Goal: Task Accomplishment & Management: Manage account settings

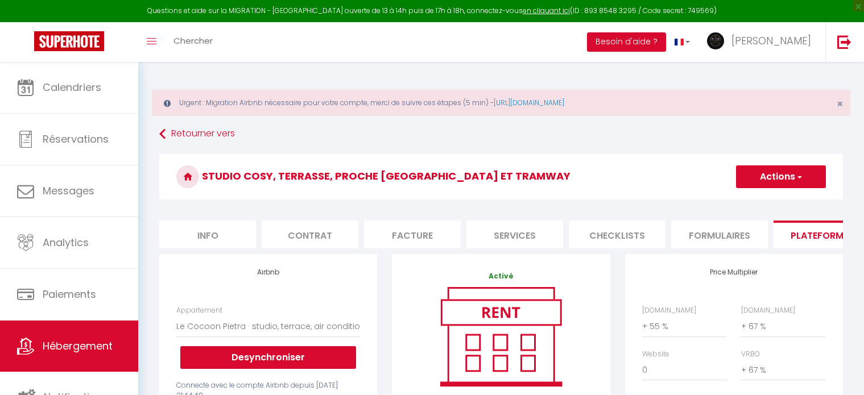
select select "2"
select select "1"
select select "16:00"
select select
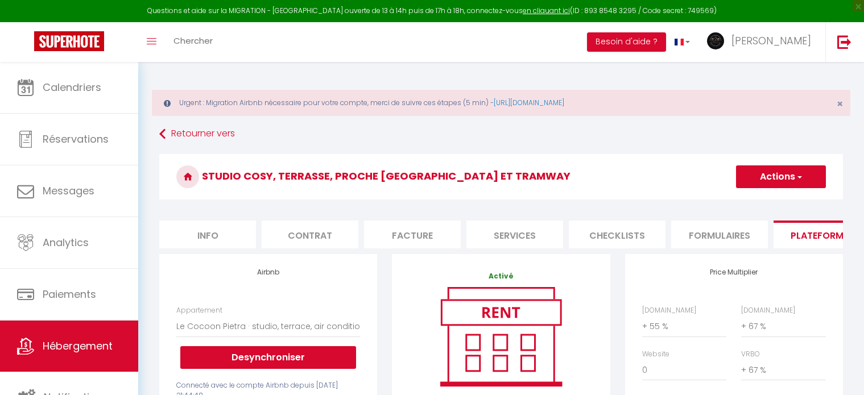
select select "10:00"
select select "30"
select select "07:00"
select select "28"
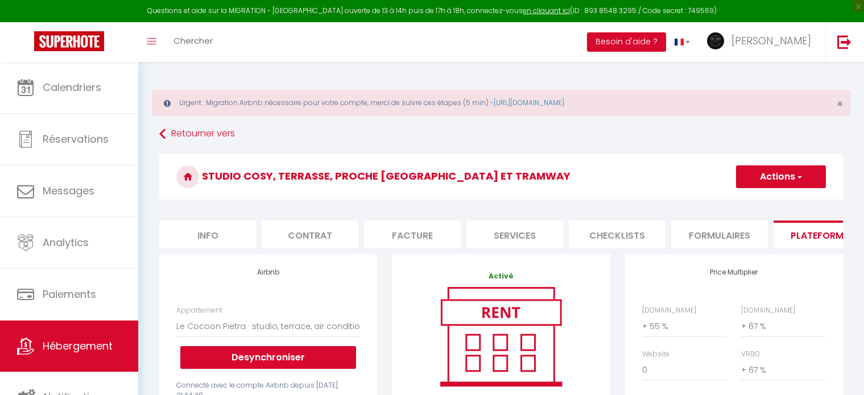
select select "44155"
select select "10706-1388993019283484861"
select select "270"
select select "well_reviewed_guests"
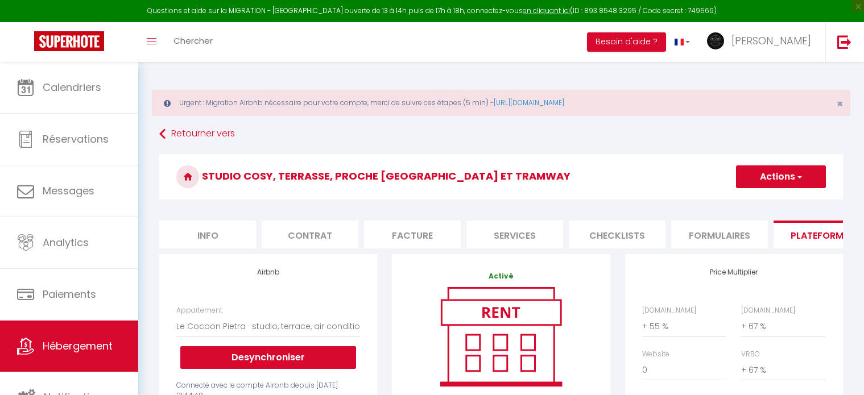
select select "EUR"
select select "+ 55 %"
select select "+ 67 %"
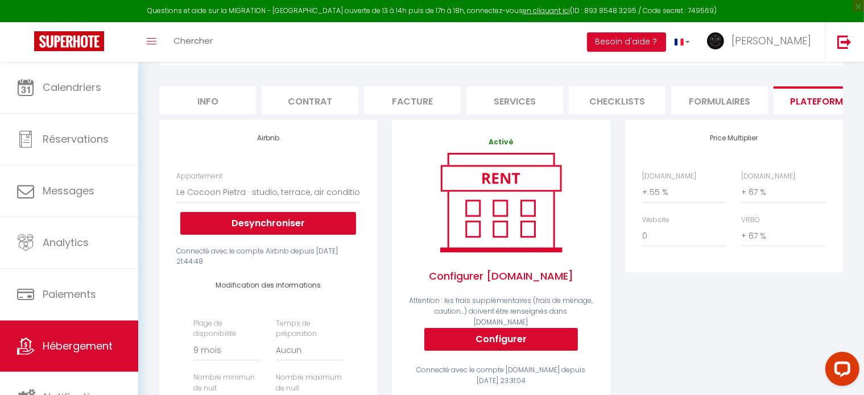
scroll to position [134, 0]
click at [214, 98] on li "Info" at bounding box center [207, 100] width 97 height 28
select select
checkbox input "false"
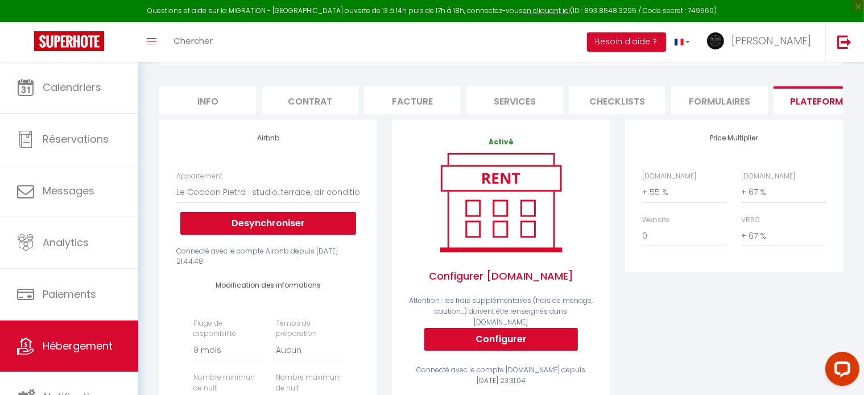
checkbox input "false"
checkbox input "true"
checkbox input "false"
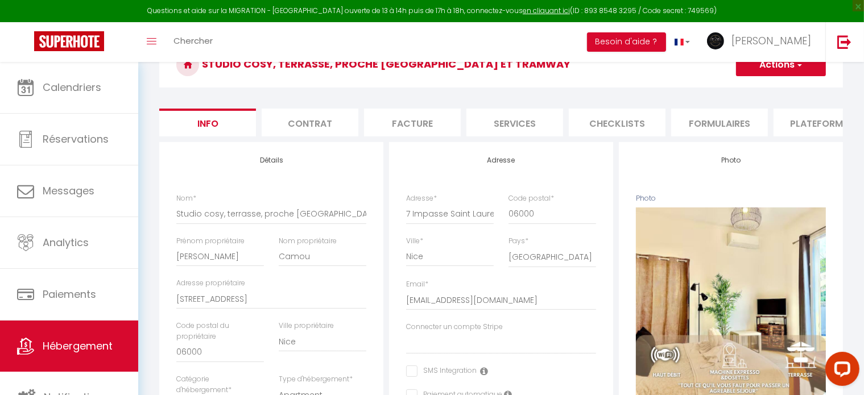
scroll to position [100, 0]
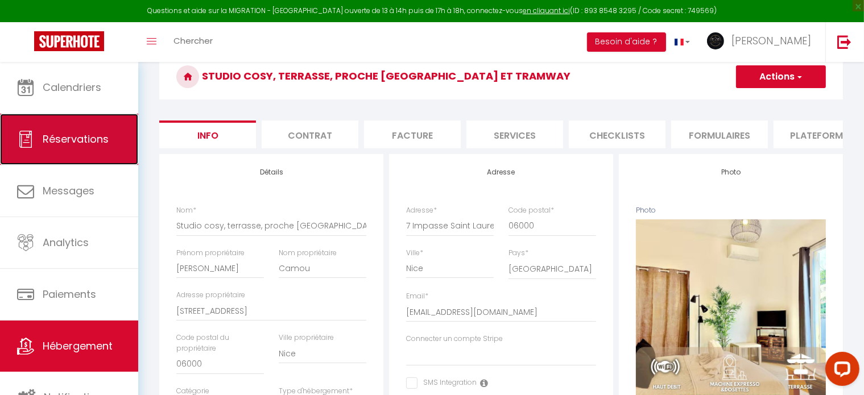
click at [105, 139] on span "Réservations" at bounding box center [76, 139] width 66 height 14
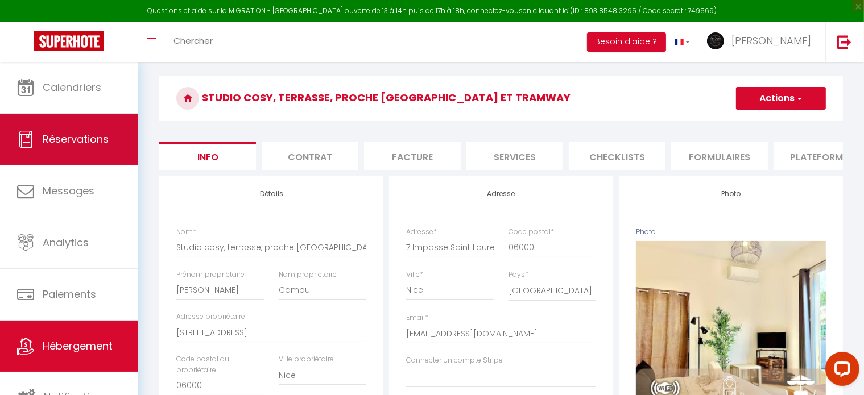
select select "not_cancelled"
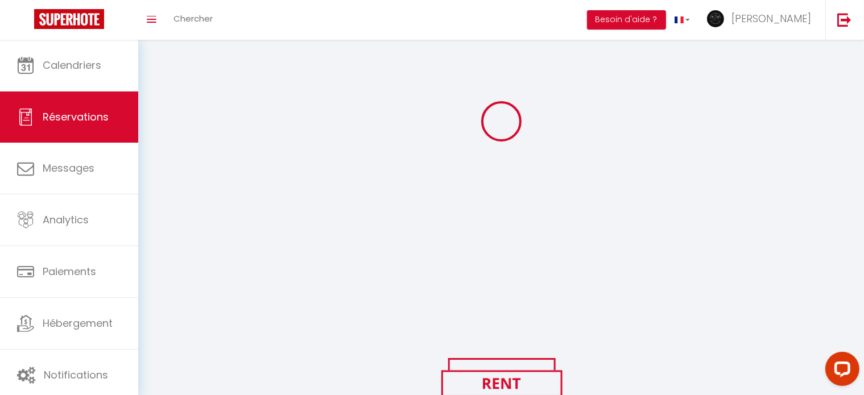
scroll to position [100, 0]
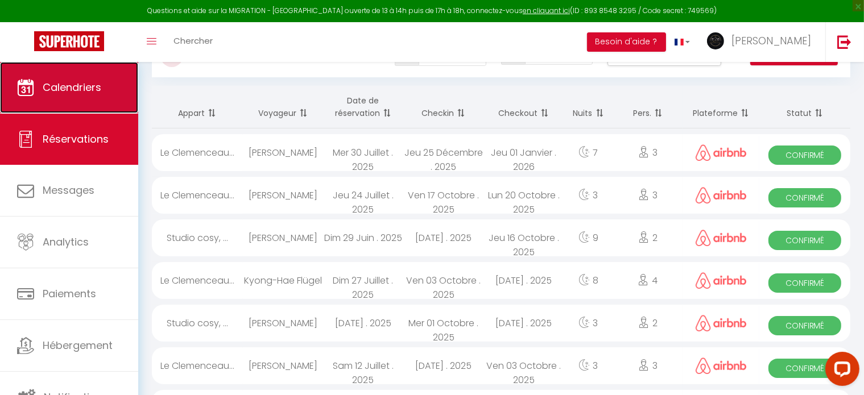
click at [82, 82] on span "Calendriers" at bounding box center [72, 87] width 59 height 14
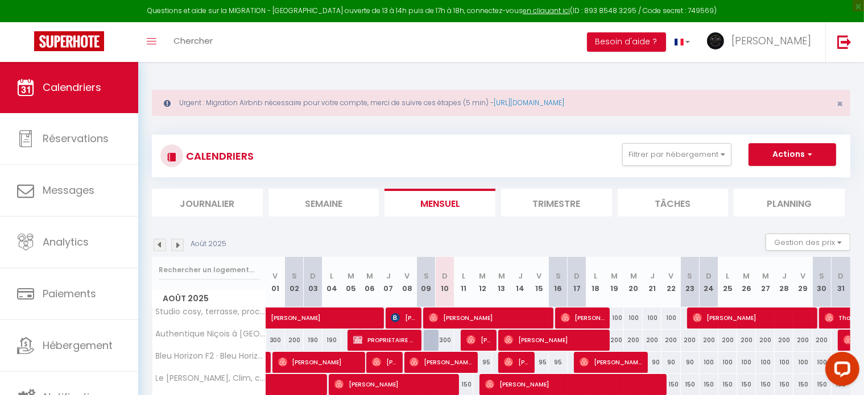
click at [612, 280] on abbr "M" at bounding box center [614, 276] width 7 height 11
click at [778, 156] on button "Actions" at bounding box center [792, 154] width 88 height 23
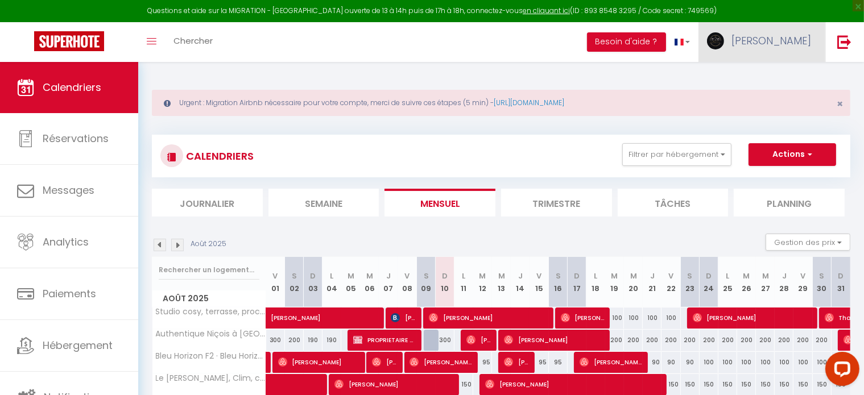
click at [789, 35] on span "[PERSON_NAME]" at bounding box center [771, 41] width 80 height 14
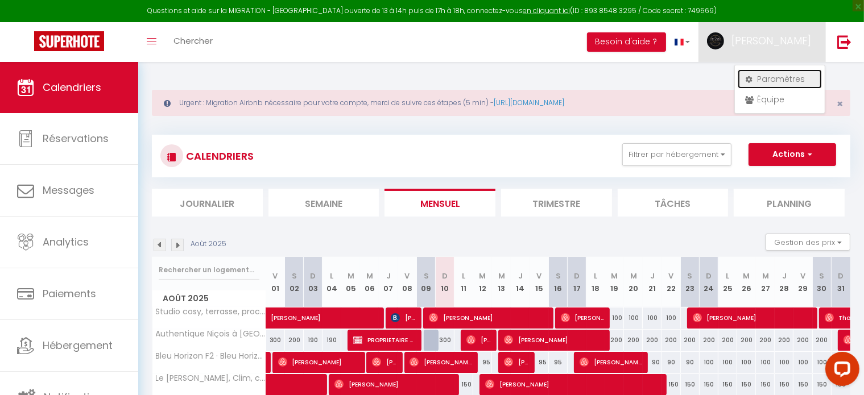
click at [786, 77] on link "Paramètres" at bounding box center [780, 78] width 84 height 19
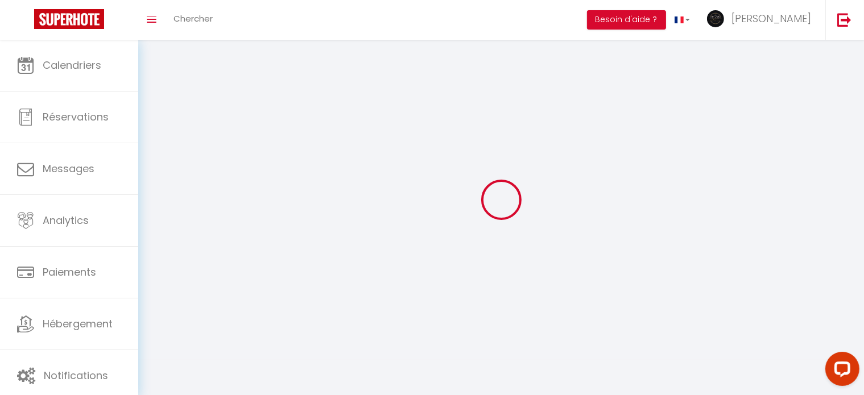
type input "[PERSON_NAME]"
type input "0695082960"
type input "[STREET_ADDRESS]"
type input "06000"
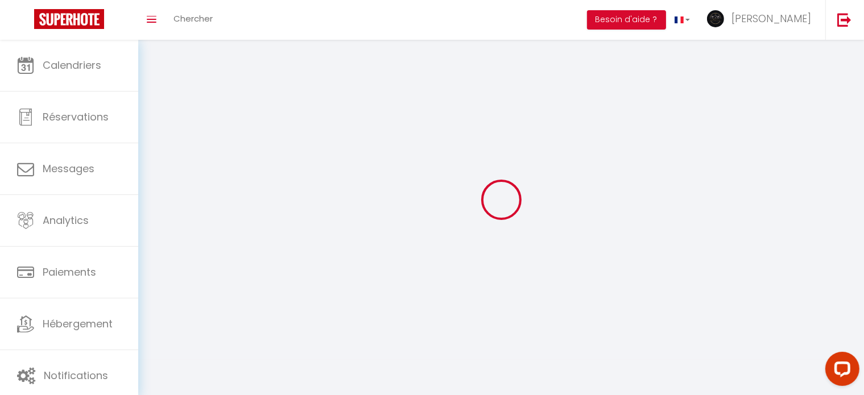
type input "Nice"
type input "C9iqEOGwRgOUsKqUbdKg7b4Rr"
type input "KDhCkzSMNyGhMv2tuztIdpBWK"
select select "28"
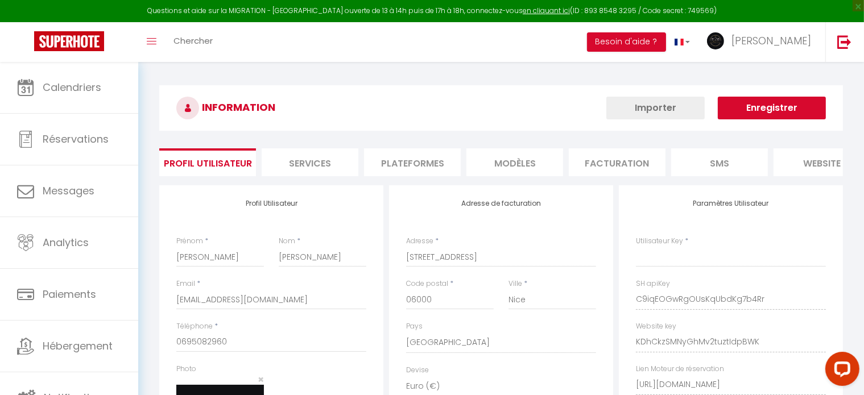
type input "C9iqEOGwRgOUsKqUbdKg7b4Rr"
type input "KDhCkzSMNyGhMv2tuztIdpBWK"
type input "[URL][DOMAIN_NAME]"
select select "fr"
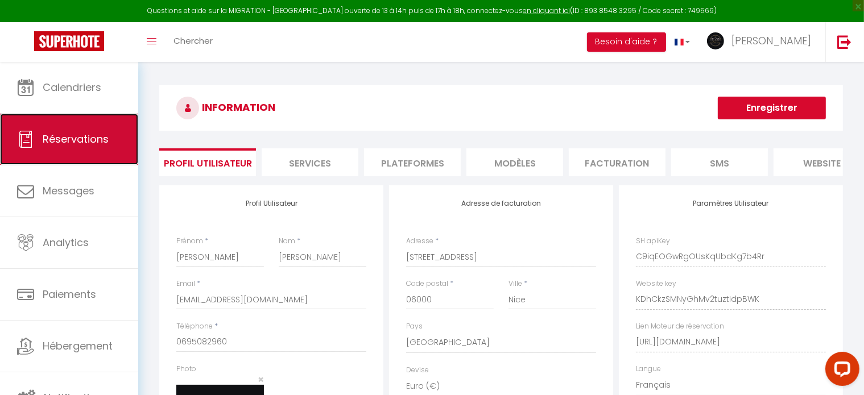
click at [93, 138] on span "Réservations" at bounding box center [76, 139] width 66 height 14
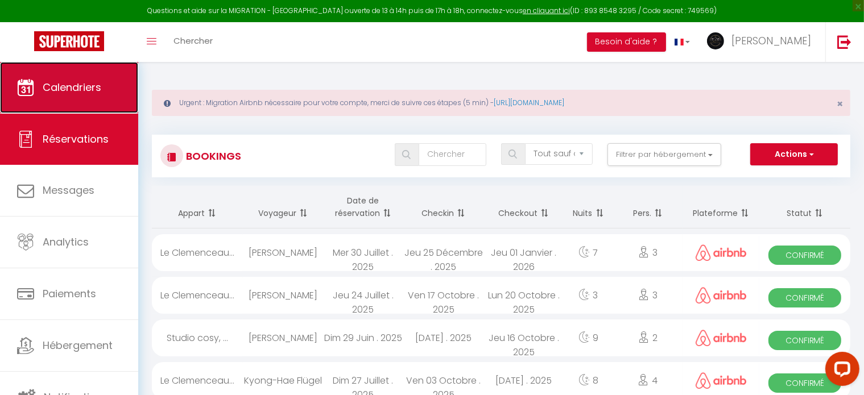
click at [103, 88] on link "Calendriers" at bounding box center [69, 87] width 138 height 51
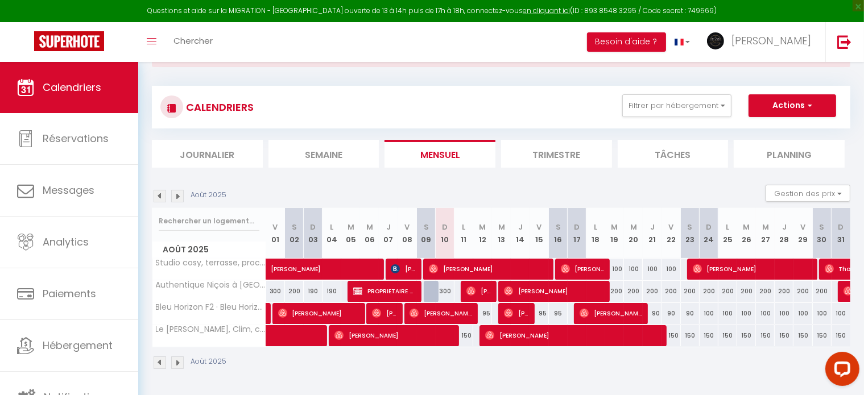
scroll to position [61, 0]
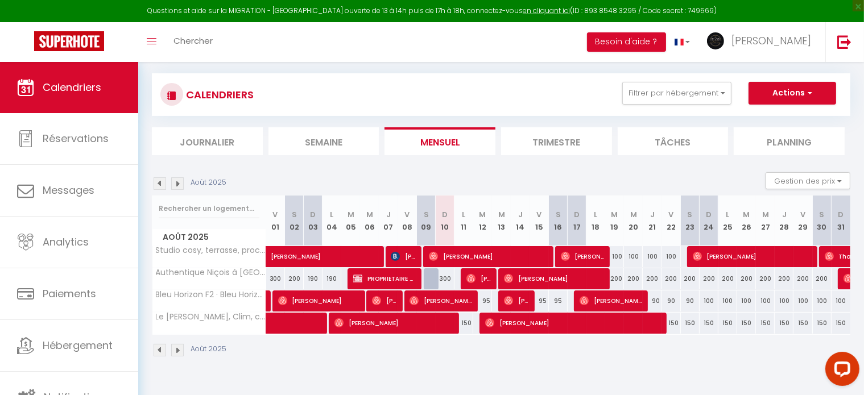
click at [614, 260] on div "100" at bounding box center [614, 256] width 19 height 21
type input "100"
type input "[DATE]"
type input "Mer 20 Août 2025"
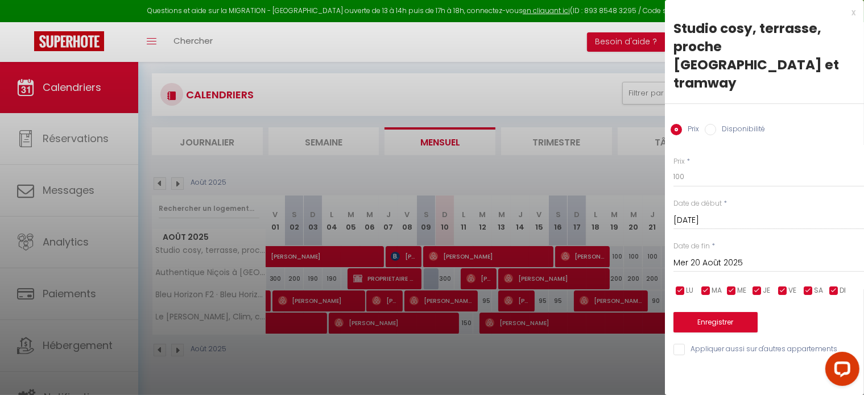
click at [308, 127] on div at bounding box center [432, 197] width 864 height 395
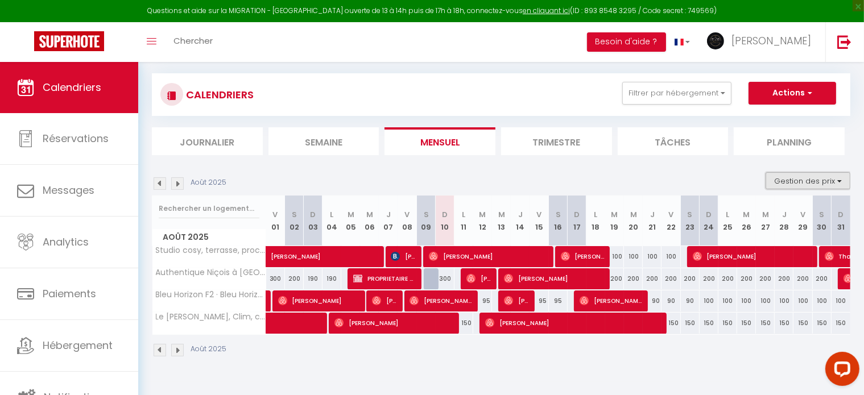
click at [831, 176] on button "Gestion des prix" at bounding box center [807, 180] width 85 height 17
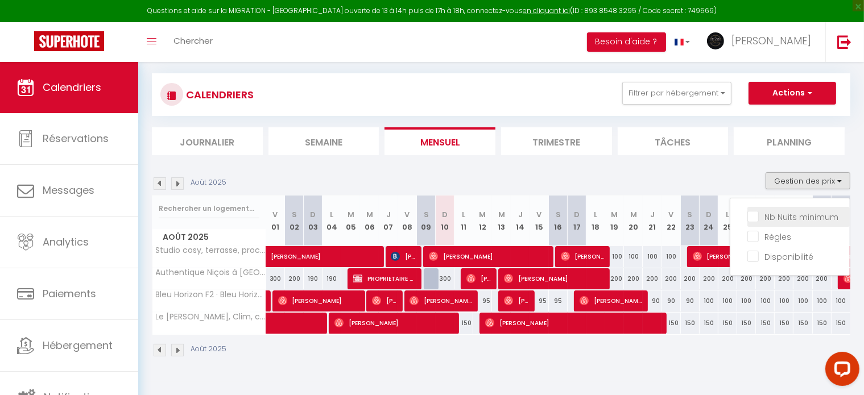
click at [803, 214] on input "Nb Nuits minimum" at bounding box center [798, 215] width 102 height 11
checkbox input "true"
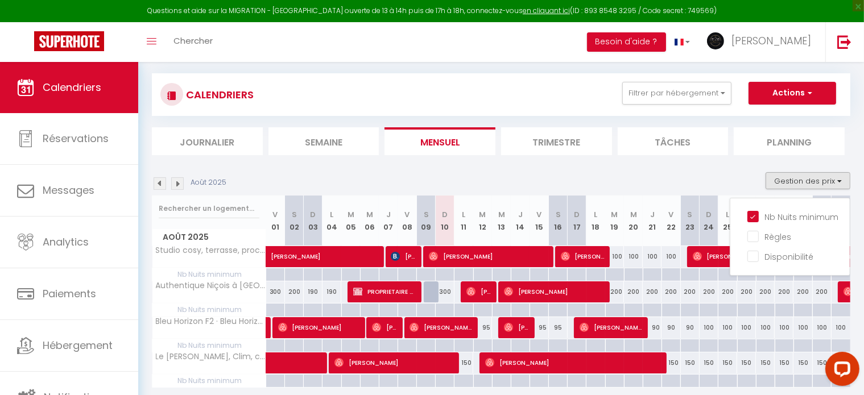
click at [618, 256] on div "100" at bounding box center [614, 256] width 19 height 21
type input "100"
type input "[DATE]"
type input "Mer 20 Août 2025"
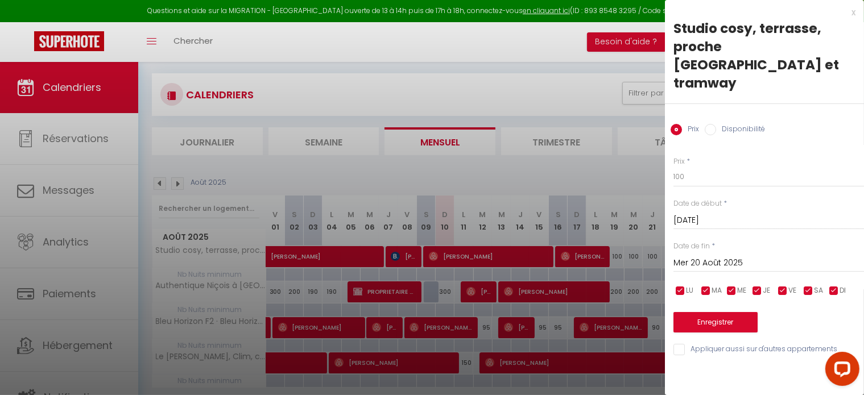
click at [624, 195] on div at bounding box center [432, 197] width 864 height 395
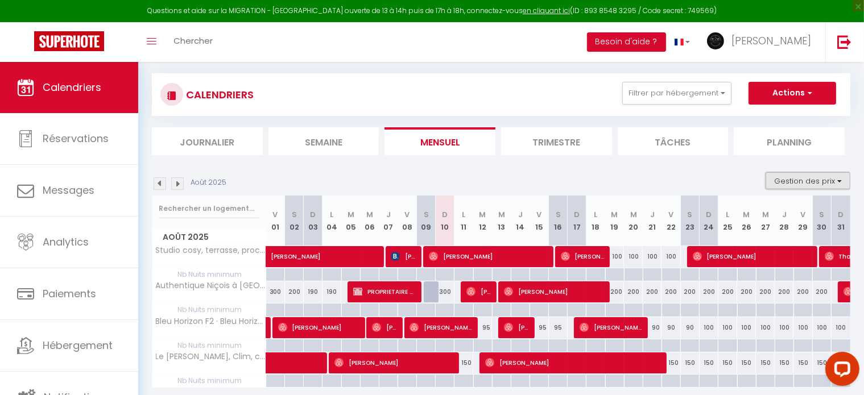
click at [785, 176] on button "Gestion des prix" at bounding box center [807, 180] width 85 height 17
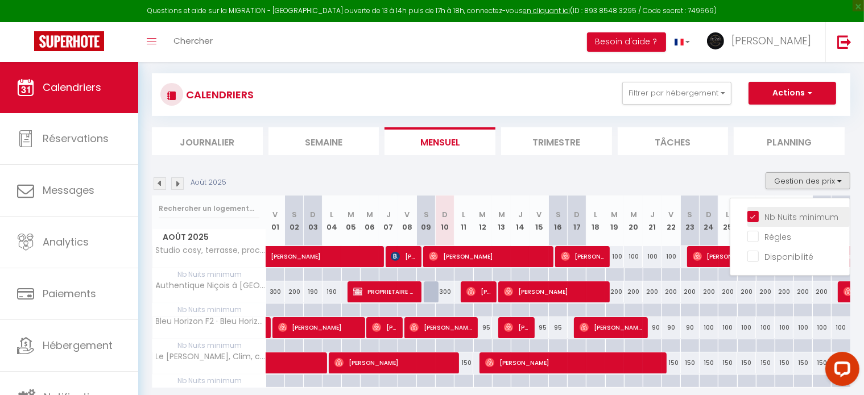
click at [792, 213] on input "Nb Nuits minimum" at bounding box center [798, 215] width 102 height 11
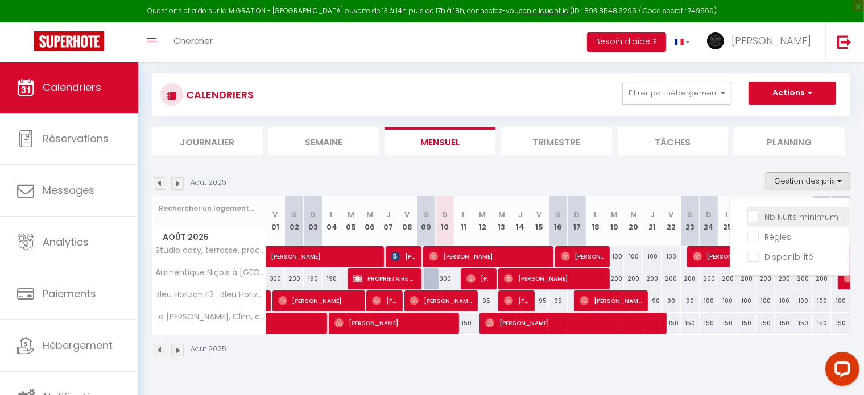
click at [792, 213] on input "Nb Nuits minimum" at bounding box center [798, 215] width 102 height 11
checkbox input "true"
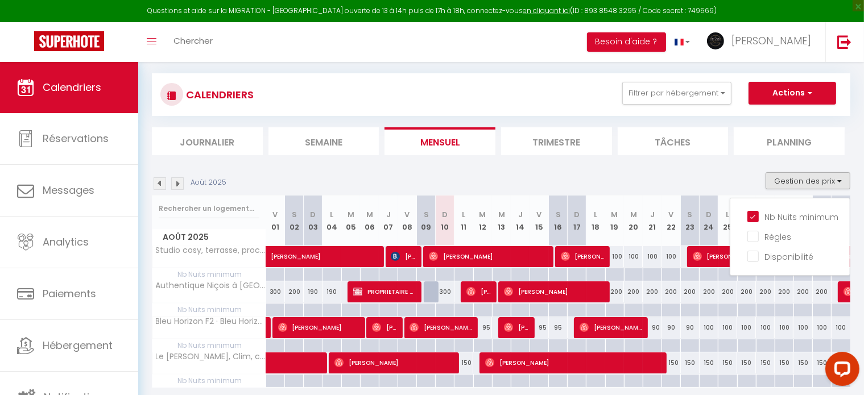
click at [615, 272] on div at bounding box center [614, 274] width 19 height 13
type input "[DATE]"
type input "Mer 20 Août 2025"
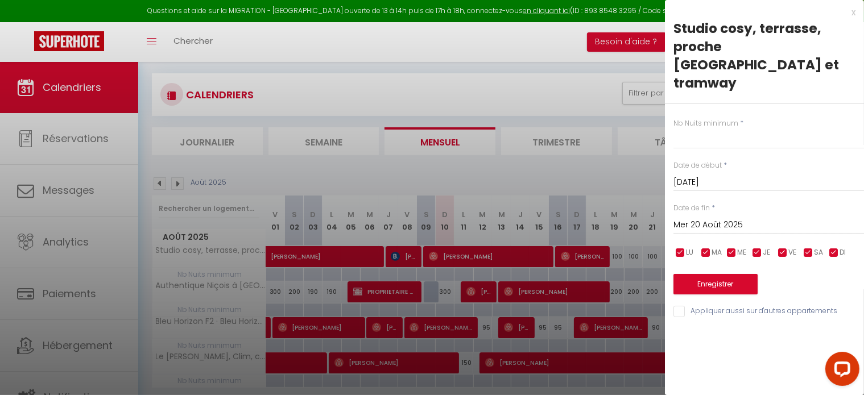
click at [615, 272] on div at bounding box center [432, 197] width 864 height 395
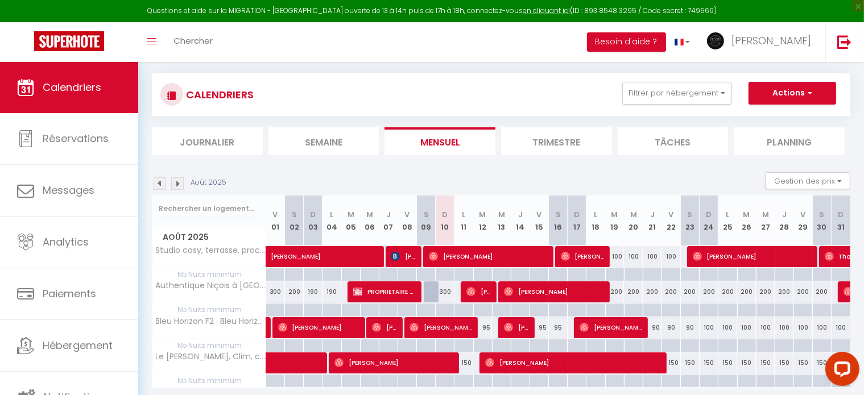
scroll to position [100, 0]
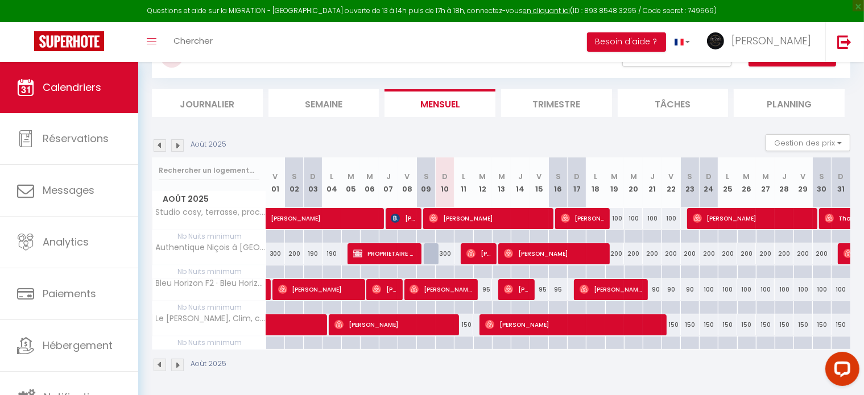
click at [540, 304] on div at bounding box center [538, 307] width 19 height 13
type input "Ven 15 Août 2025"
type input "[PERSON_NAME][DATE]"
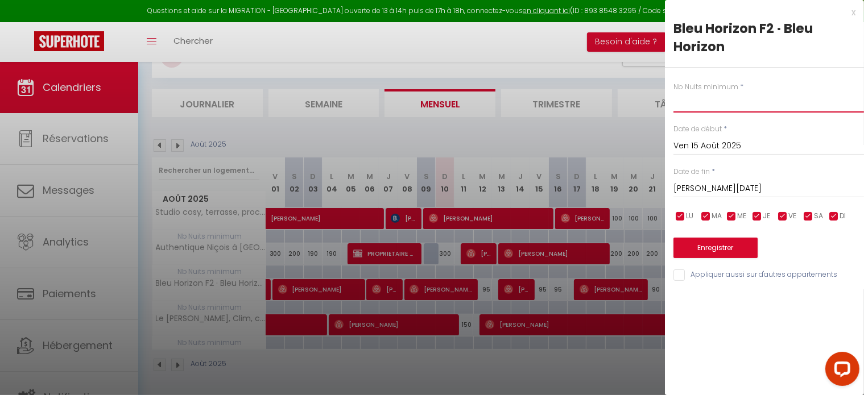
click at [708, 110] on input "text" at bounding box center [768, 102] width 190 height 20
click at [546, 46] on div at bounding box center [432, 197] width 864 height 395
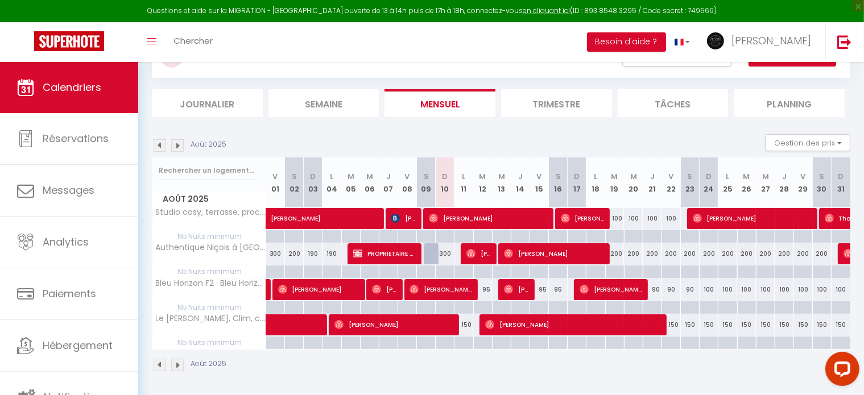
click at [616, 234] on div at bounding box center [614, 236] width 19 height 13
type input "[DATE]"
type input "Mer 20 Août 2025"
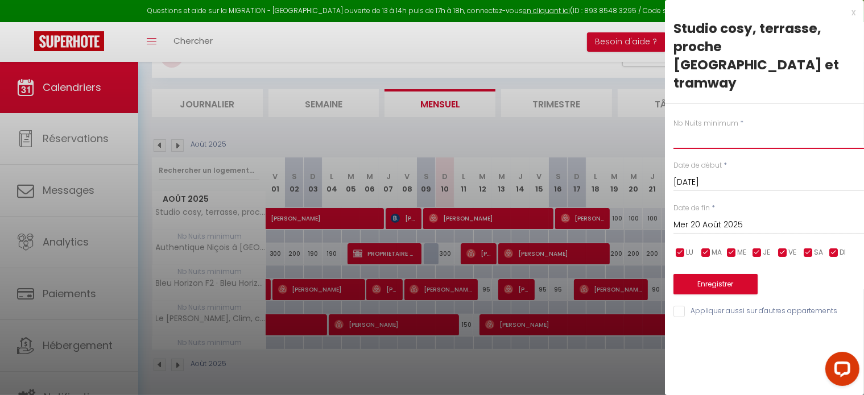
click at [708, 129] on input "text" at bounding box center [768, 139] width 190 height 20
type input "4"
type input "2"
click at [707, 218] on input "Mer 20 Août 2025" at bounding box center [768, 225] width 190 height 15
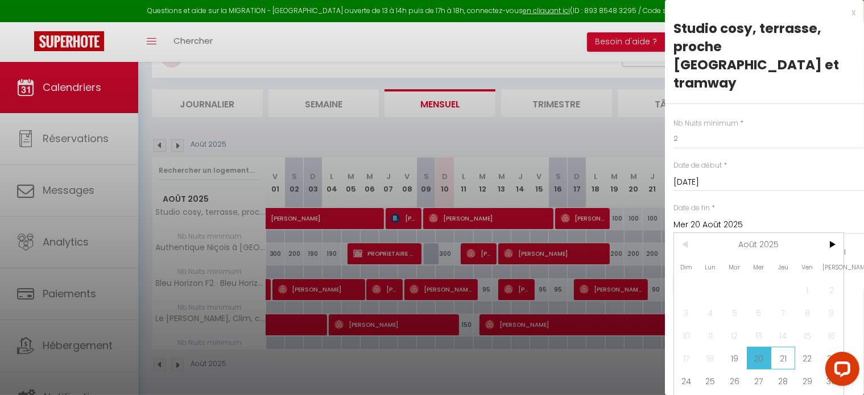
click at [782, 347] on span "21" at bounding box center [782, 358] width 24 height 23
type input "[DEMOGRAPHIC_DATA][DATE]"
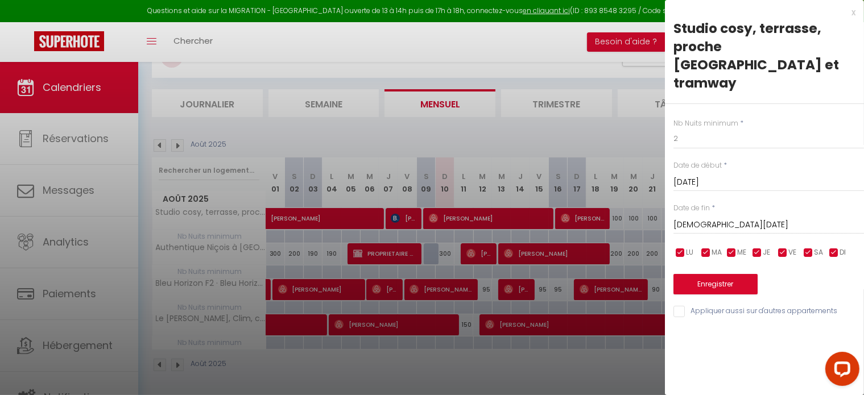
drag, startPoint x: 720, startPoint y: 247, endPoint x: 732, endPoint y: 309, distance: 62.7
drag, startPoint x: 732, startPoint y: 309, endPoint x: 791, endPoint y: 310, distance: 58.6
click at [791, 310] on div "x [GEOGRAPHIC_DATA], terrasse, proche [GEOGRAPHIC_DATA] et tramway Nb Nuits min…" at bounding box center [764, 197] width 199 height 395
click at [732, 274] on button "Enregistrer" at bounding box center [715, 284] width 84 height 20
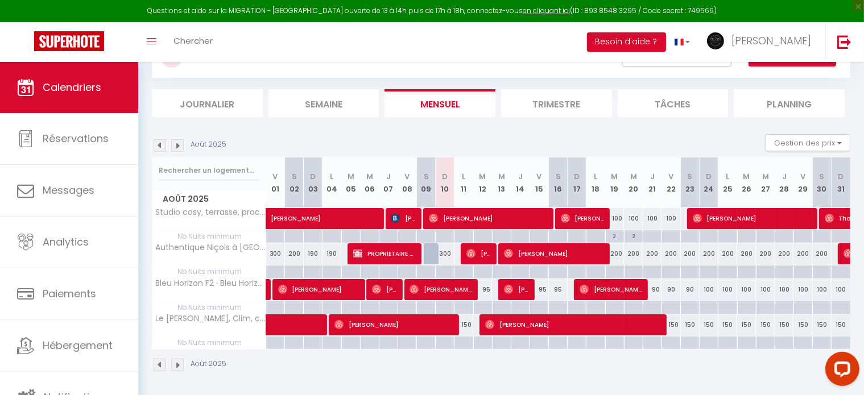
click at [651, 237] on div at bounding box center [652, 236] width 19 height 13
type input "[DEMOGRAPHIC_DATA][DATE]"
type input "Ven 22 Août 2025"
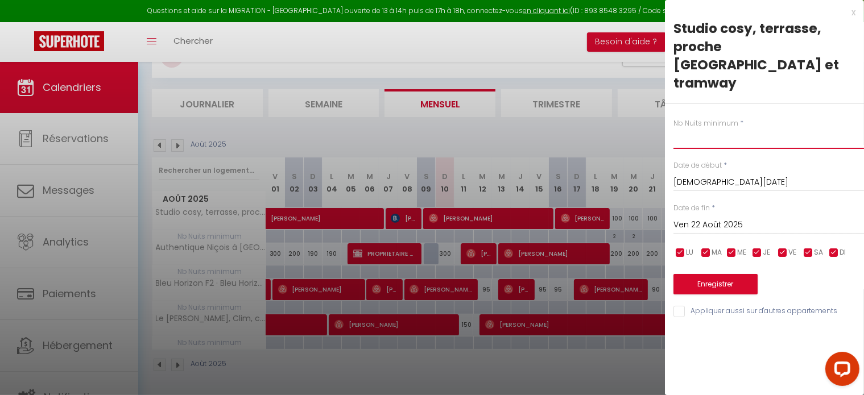
click at [718, 129] on input "text" at bounding box center [768, 139] width 190 height 20
type input "2"
click at [709, 274] on button "Enregistrer" at bounding box center [715, 284] width 84 height 20
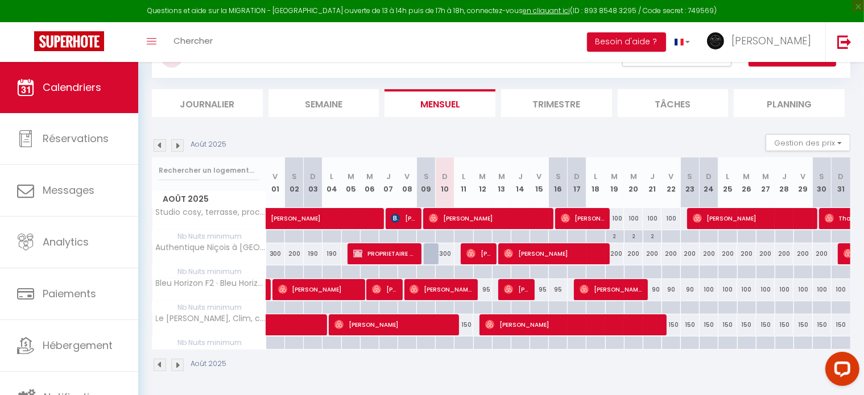
click at [672, 341] on div at bounding box center [670, 343] width 19 height 13
type input "Ven 22 Août 2025"
type input "Sam 23 Août 2025"
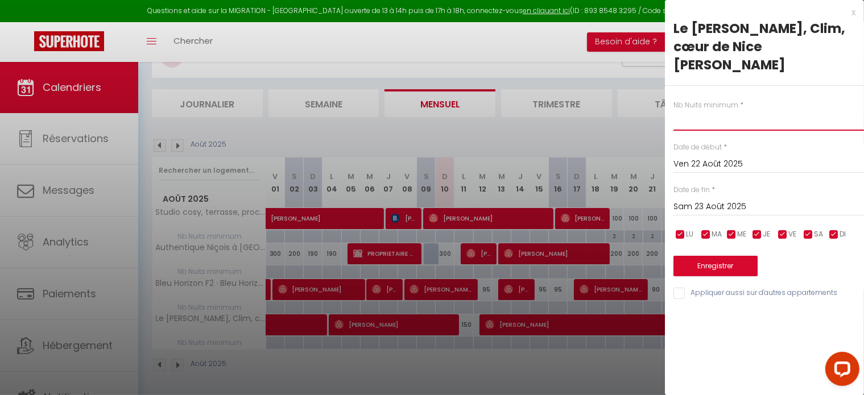
click at [701, 122] on input "text" at bounding box center [768, 120] width 190 height 20
type input "2"
click at [699, 208] on input "Sam 23 Août 2025" at bounding box center [768, 207] width 190 height 15
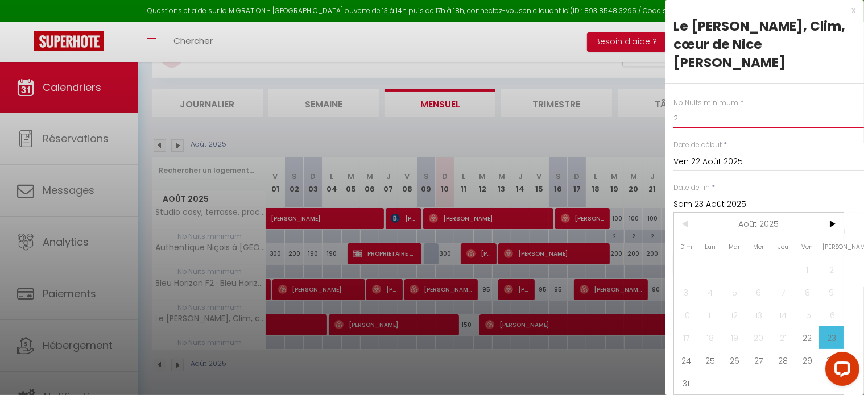
scroll to position [0, 0]
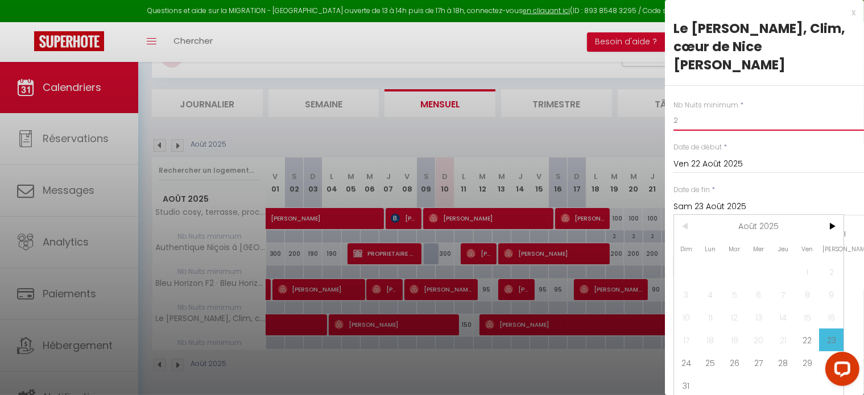
click at [690, 113] on input "2" at bounding box center [768, 120] width 190 height 20
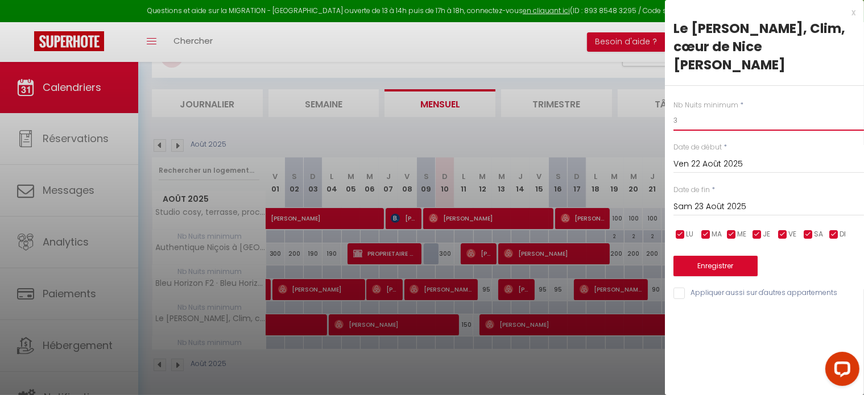
type input "3"
click at [730, 204] on input "Sam 23 Août 2025" at bounding box center [768, 207] width 190 height 15
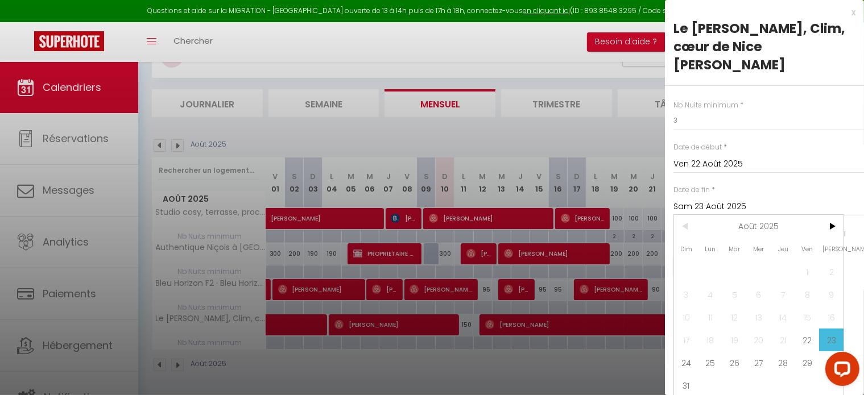
scroll to position [11, 0]
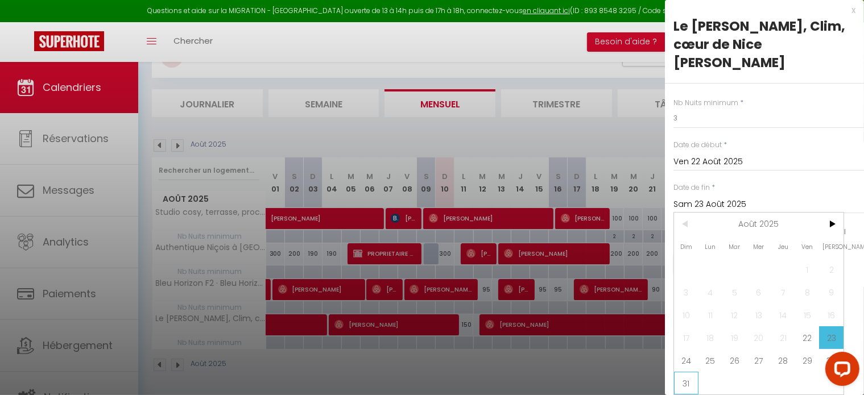
click at [683, 375] on span "31" at bounding box center [686, 383] width 24 height 23
type input "Dim 31 Août 2025"
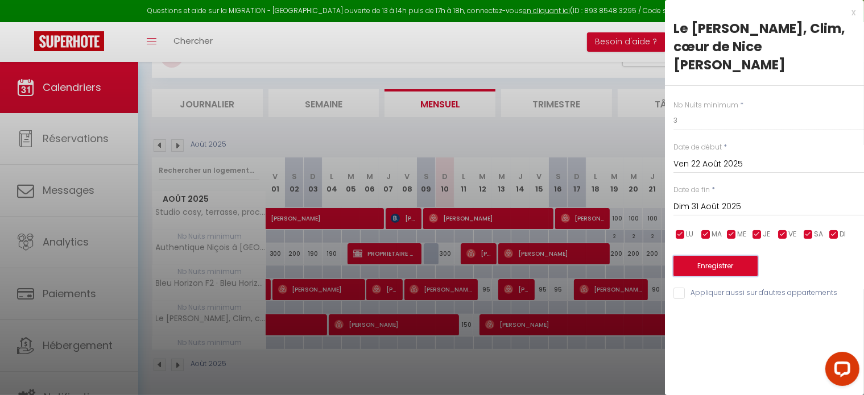
click at [718, 265] on button "Enregistrer" at bounding box center [715, 266] width 84 height 20
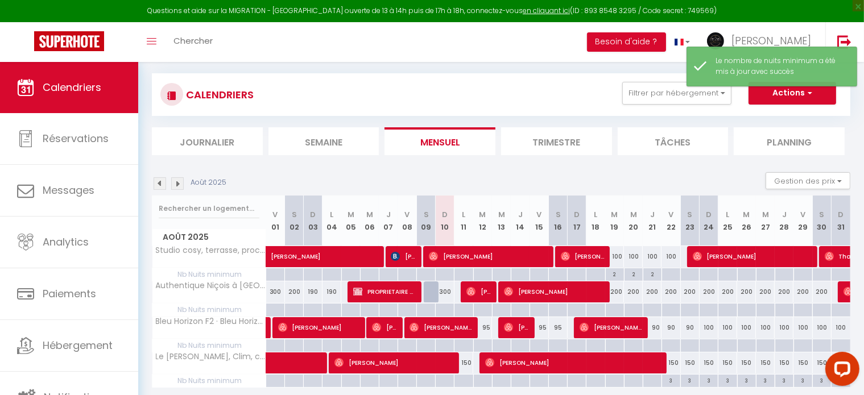
scroll to position [100, 0]
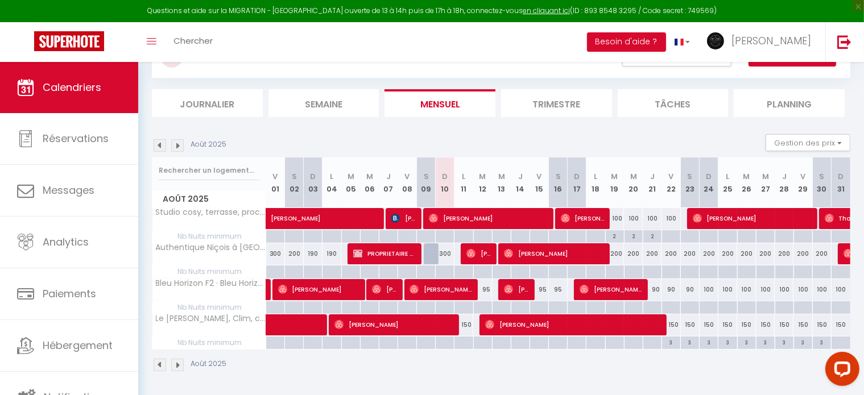
click at [819, 341] on div "3" at bounding box center [822, 342] width 18 height 11
type input "3"
type input "[DATE]"
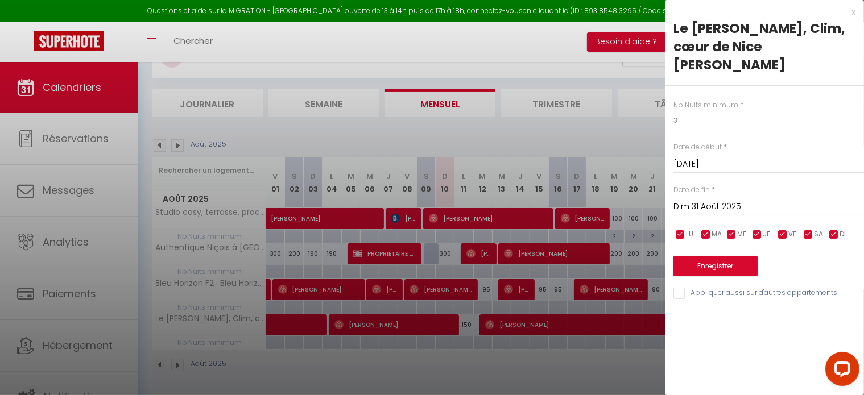
click at [738, 205] on input "Dim 31 Août 2025" at bounding box center [768, 207] width 190 height 15
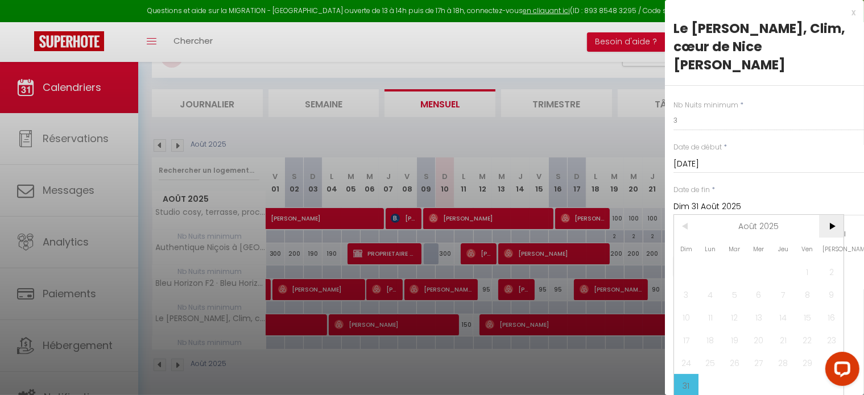
click at [830, 224] on span ">" at bounding box center [831, 226] width 24 height 23
click at [706, 271] on span "1" at bounding box center [710, 271] width 24 height 23
type input "Lun 01 Septembre 2025"
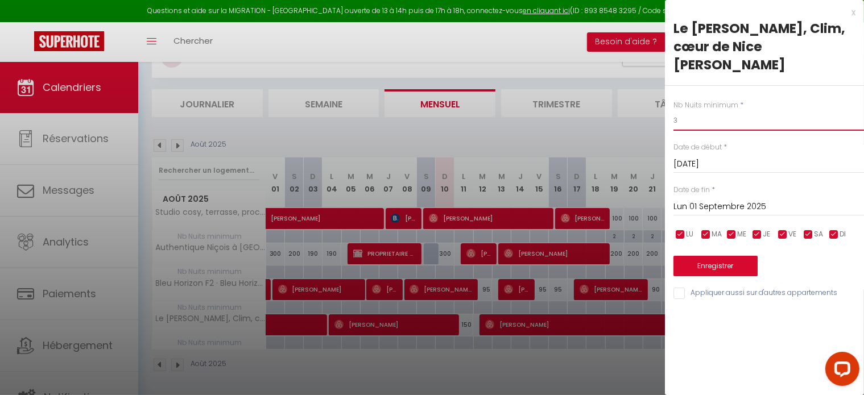
click at [727, 125] on input "3" at bounding box center [768, 120] width 190 height 20
type input "2"
click at [721, 263] on button "Enregistrer" at bounding box center [715, 266] width 84 height 20
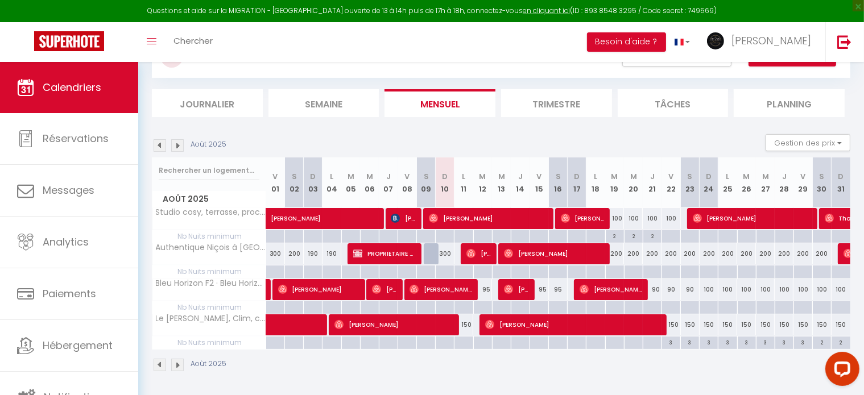
click at [178, 140] on img at bounding box center [177, 145] width 13 height 13
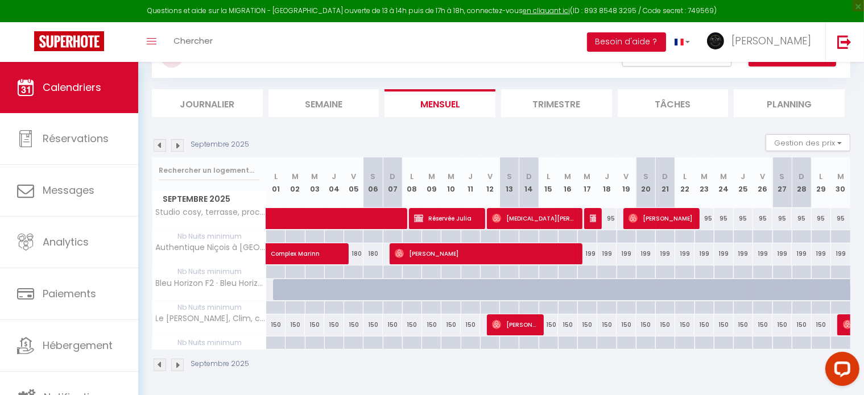
click at [178, 140] on img at bounding box center [177, 145] width 13 height 13
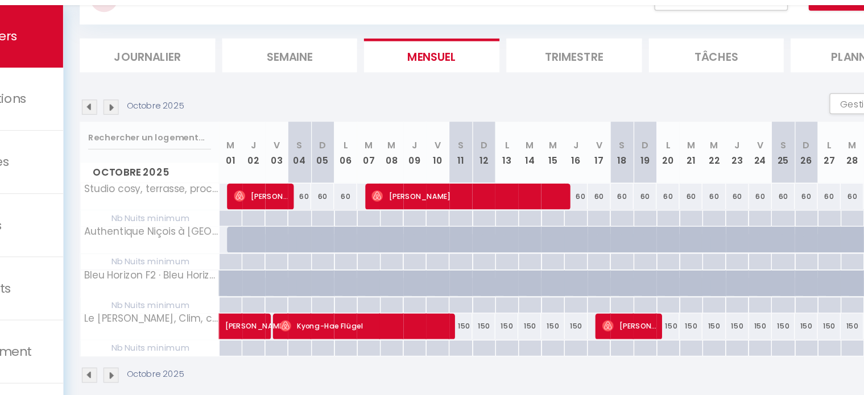
click at [468, 341] on div at bounding box center [463, 343] width 19 height 13
type input "[DATE]"
type input "Dim 12 Octobre 2025"
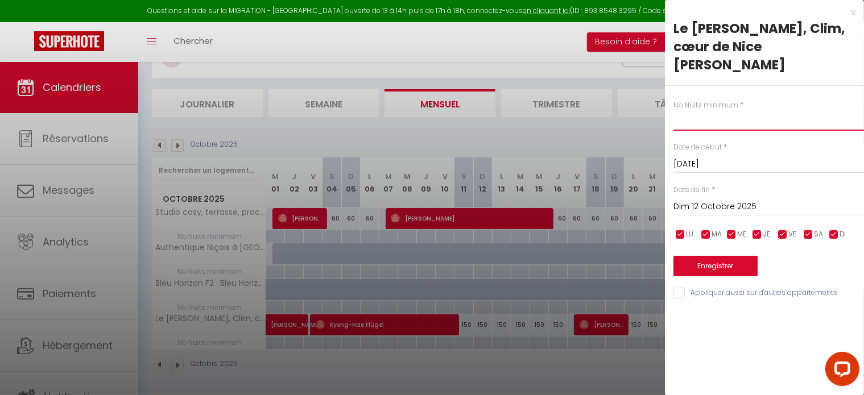
click at [709, 126] on input "text" at bounding box center [768, 120] width 190 height 20
type input "3"
click at [727, 206] on input "Dim 12 Octobre 2025" at bounding box center [768, 207] width 190 height 15
click at [626, 345] on div at bounding box center [432, 197] width 864 height 395
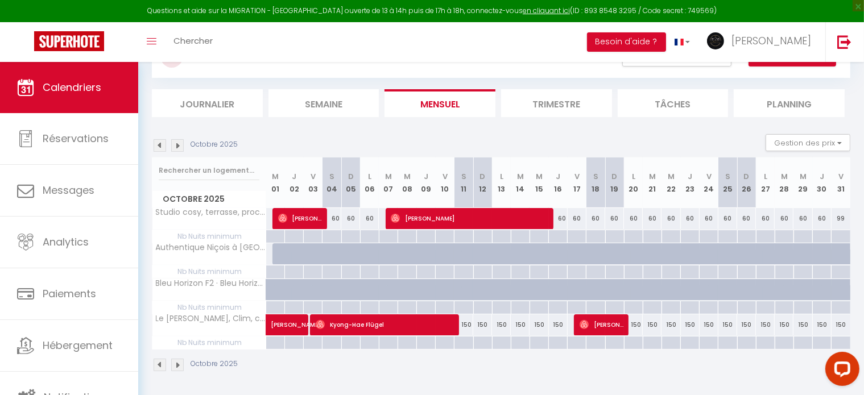
click at [175, 144] on img at bounding box center [177, 145] width 13 height 13
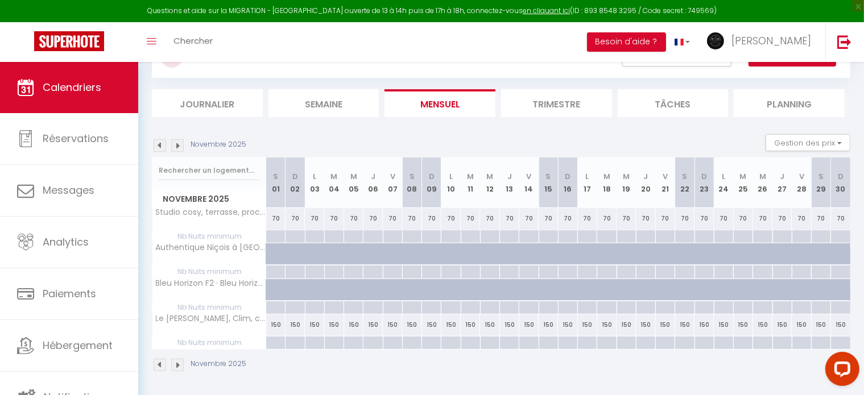
click at [274, 341] on div at bounding box center [275, 343] width 19 height 13
type input "[DATE]"
type input "Dim 02 Novembre 2025"
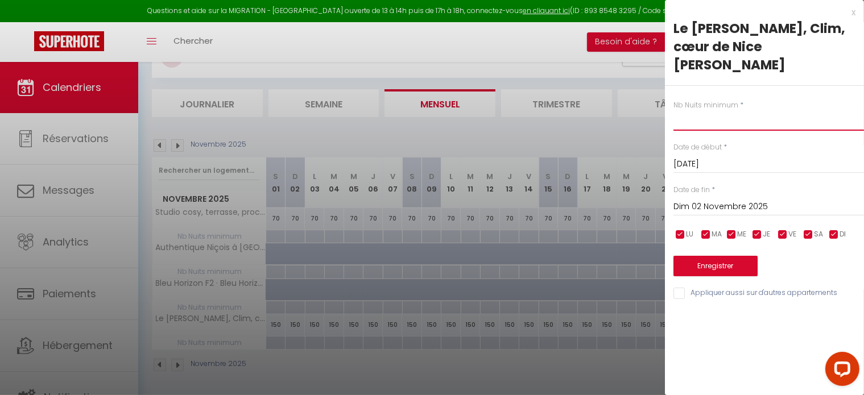
click at [764, 122] on input "text" at bounding box center [768, 120] width 190 height 20
type input "14"
click at [748, 198] on div "[DATE] < [DATE] > Dim Lun Mar Mer Jeu Ven Sam 1 2 3 4 5 6 7 8 9 10 11 12 13 14 …" at bounding box center [768, 206] width 190 height 20
click at [748, 200] on input "Dim 02 Novembre 2025" at bounding box center [768, 207] width 190 height 15
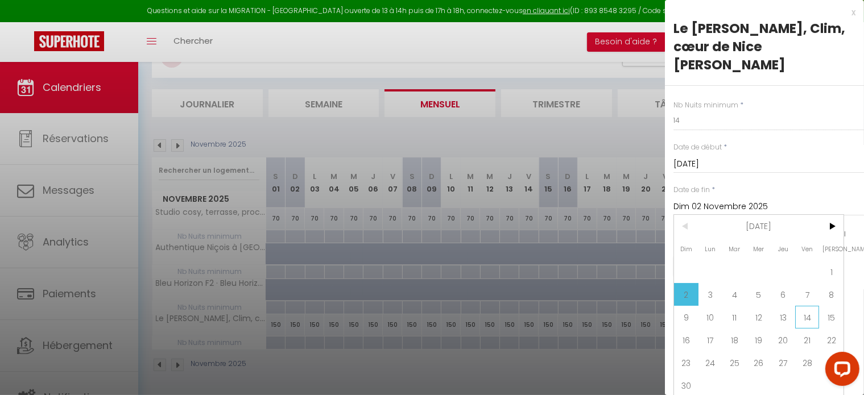
click at [805, 317] on span "14" at bounding box center [807, 317] width 24 height 23
type input "Ven 14 Novembre 2025"
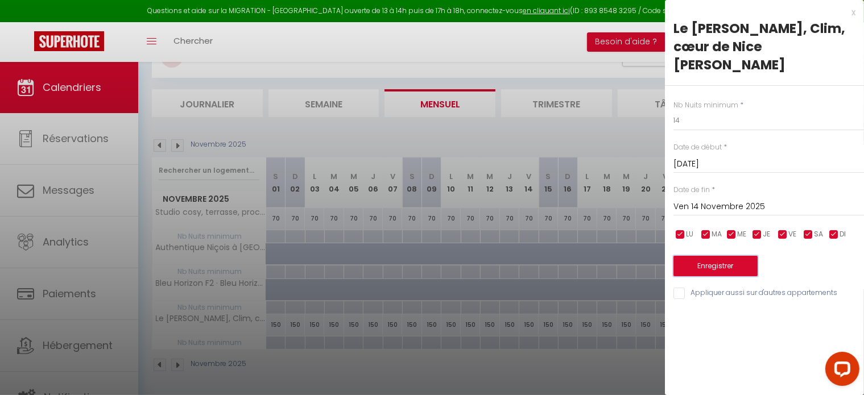
click at [732, 266] on button "Enregistrer" at bounding box center [715, 266] width 84 height 20
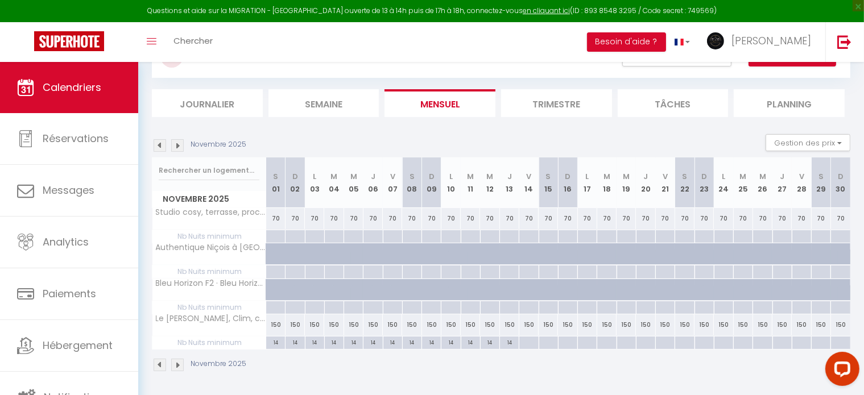
click at [490, 338] on div "14" at bounding box center [489, 342] width 19 height 11
type input "14"
type input "[DATE]"
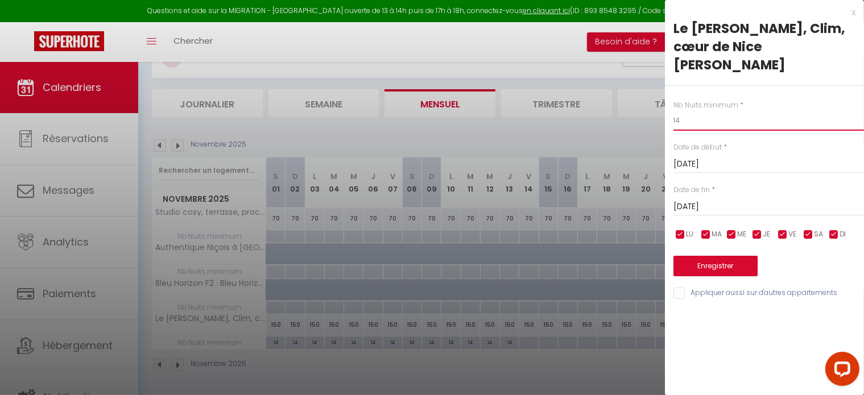
click at [710, 120] on input "14" at bounding box center [768, 120] width 190 height 20
type input "1"
type input "3"
click at [712, 266] on button "Enregistrer" at bounding box center [715, 266] width 84 height 20
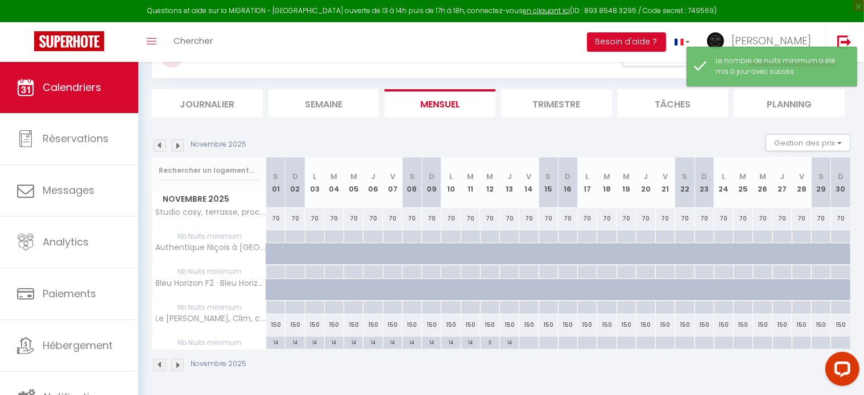
click at [509, 339] on div "14" at bounding box center [509, 342] width 19 height 11
type input "14"
type input "[DATE]"
type input "Ven 14 Novembre 2025"
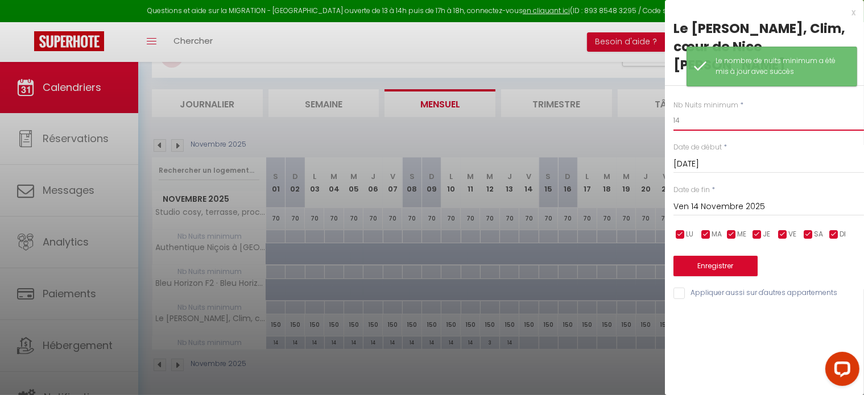
click at [694, 122] on input "14" at bounding box center [768, 120] width 190 height 20
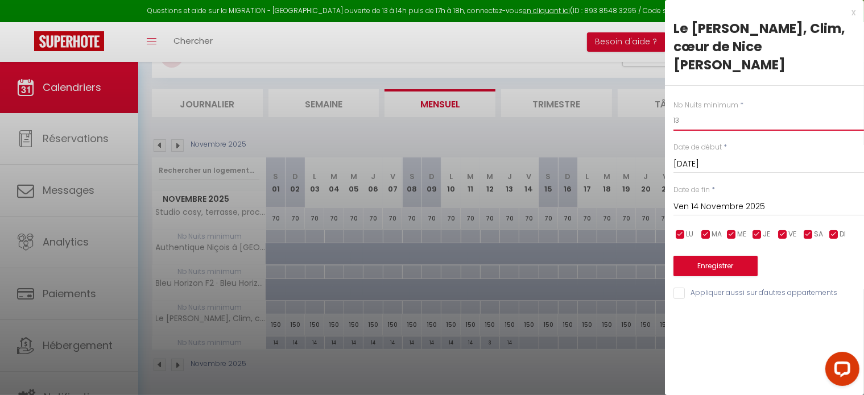
type input "13"
click at [709, 267] on button "Enregistrer" at bounding box center [715, 266] width 84 height 20
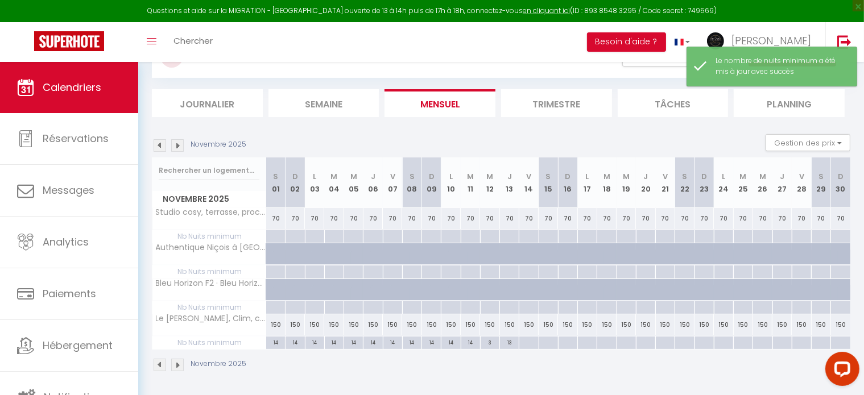
click at [509, 338] on div "13" at bounding box center [509, 342] width 19 height 11
type input "13"
type input "[DATE]"
type input "Ven 14 Novembre 2025"
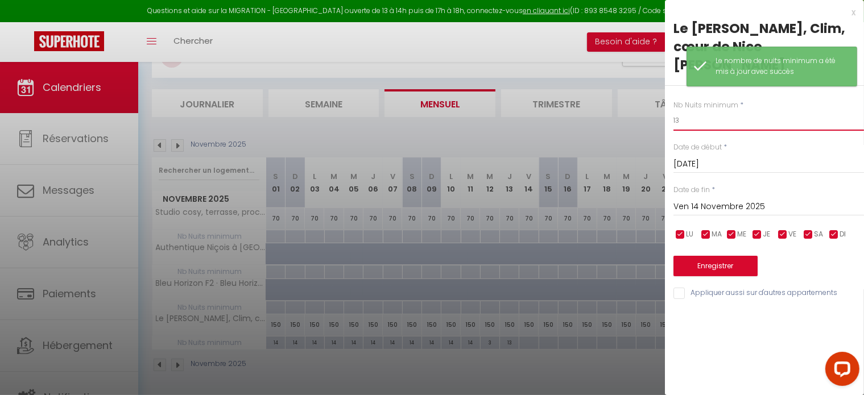
click at [683, 118] on input "13" at bounding box center [768, 120] width 190 height 20
type input "1"
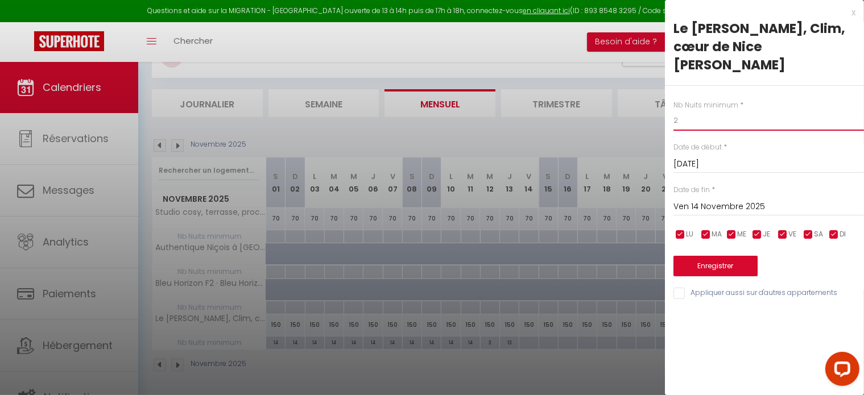
type input "2"
click at [707, 261] on button "Enregistrer" at bounding box center [715, 266] width 84 height 20
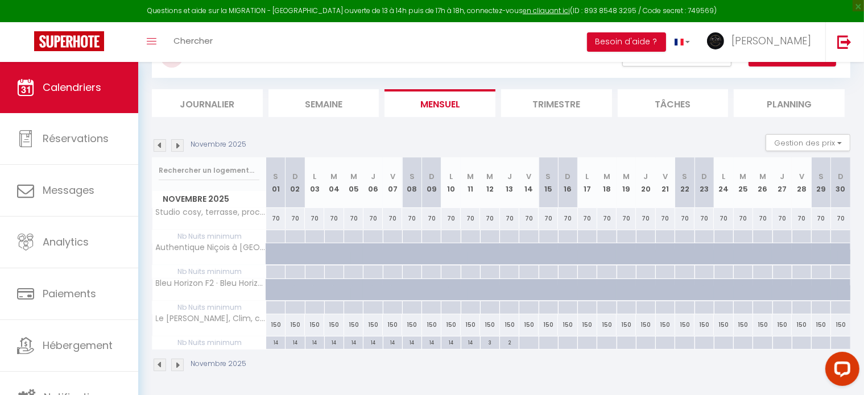
click at [157, 146] on img at bounding box center [160, 145] width 13 height 13
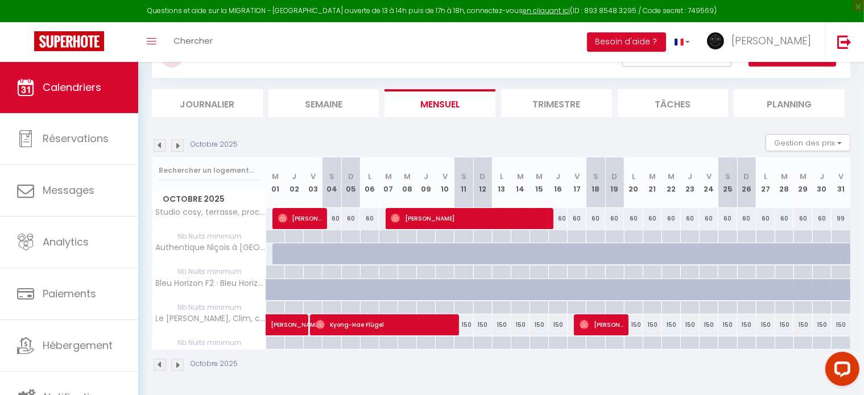
click at [157, 146] on img at bounding box center [160, 145] width 13 height 13
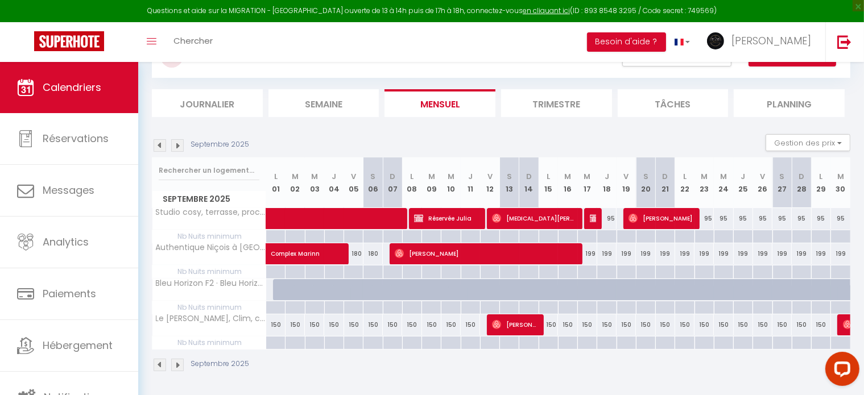
click at [277, 337] on div at bounding box center [275, 338] width 19 height 2
type input "Lun 01 Septembre 2025"
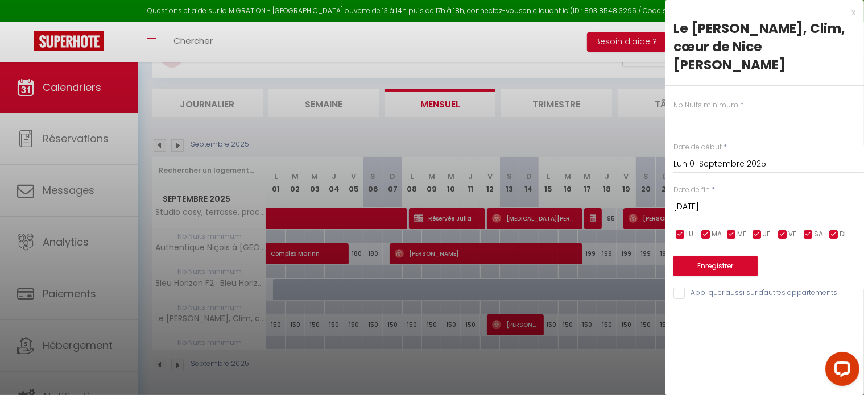
click at [751, 209] on input "[DATE]" at bounding box center [768, 207] width 190 height 15
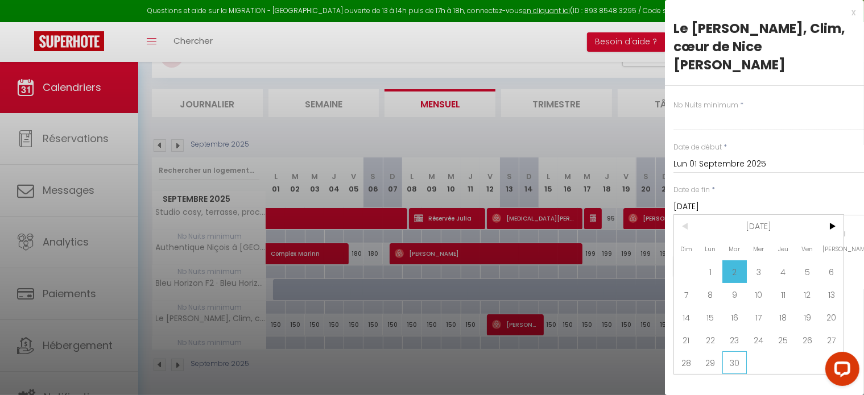
click at [741, 364] on span "30" at bounding box center [734, 362] width 24 height 23
type input "[DATE]"
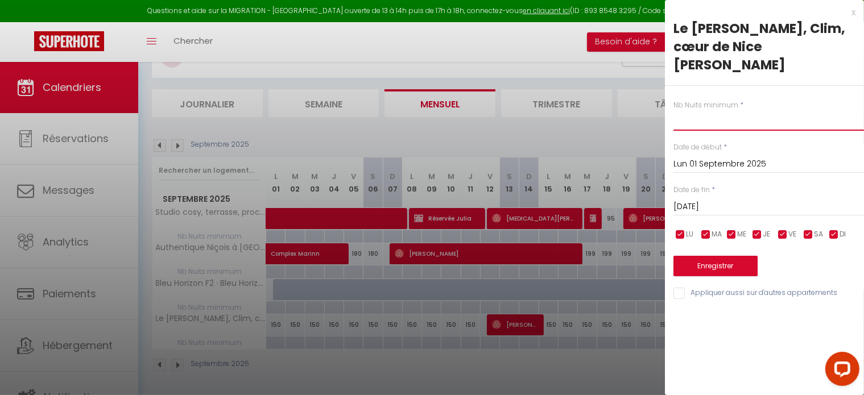
click at [699, 126] on input "text" at bounding box center [768, 120] width 190 height 20
type input "2"
click at [715, 271] on button "Enregistrer" at bounding box center [715, 266] width 84 height 20
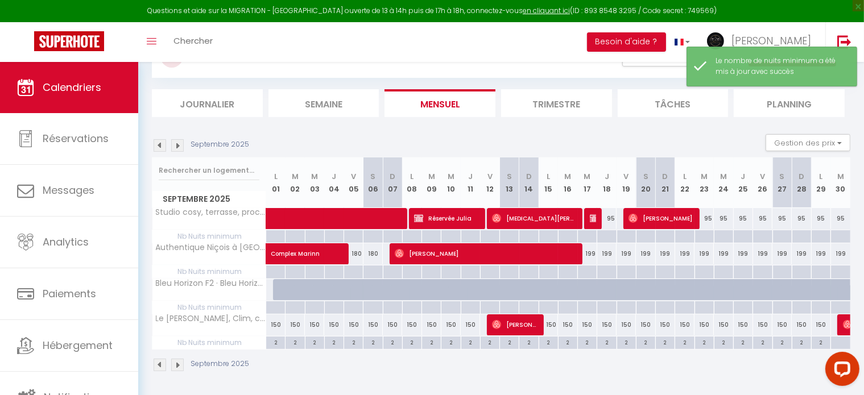
click at [843, 337] on div at bounding box center [840, 338] width 19 height 2
type input "[DATE]"
type input "Mer 01 Octobre 2025"
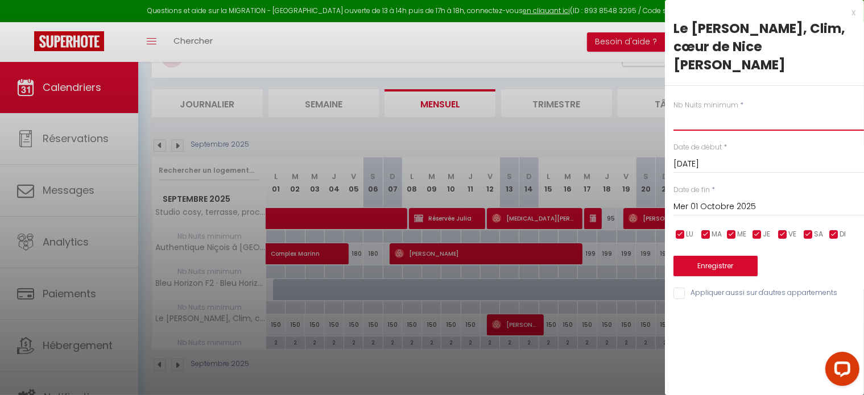
click at [689, 127] on input "text" at bounding box center [768, 120] width 190 height 20
type input "2"
click at [712, 262] on button "Enregistrer" at bounding box center [715, 266] width 84 height 20
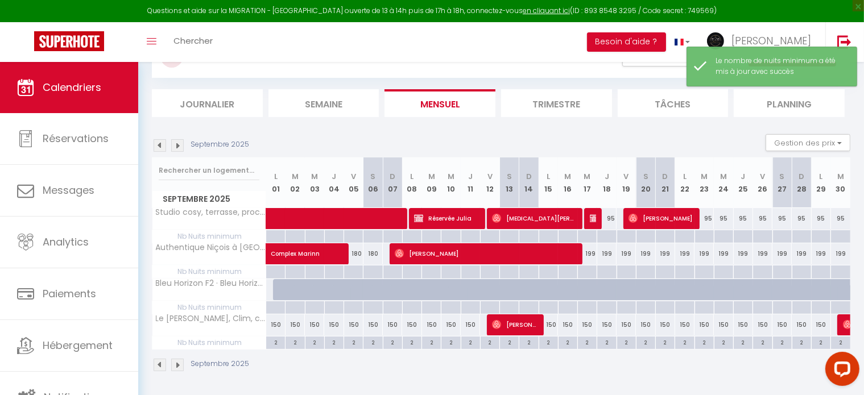
click at [177, 143] on img at bounding box center [177, 145] width 13 height 13
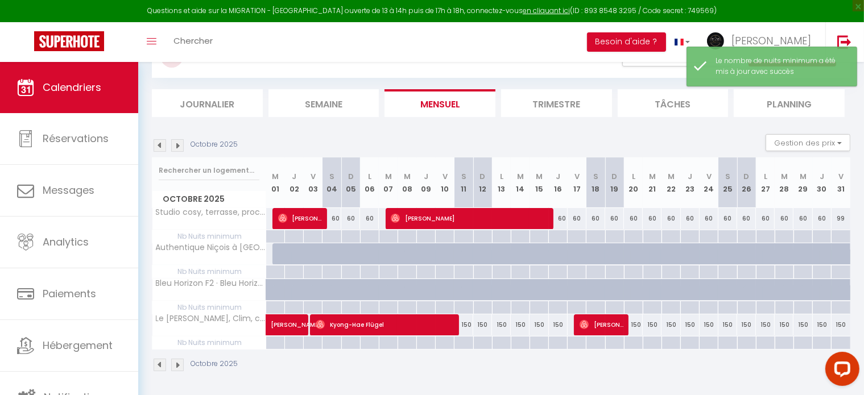
click at [267, 342] on div at bounding box center [275, 343] width 19 height 13
type input "Mer 01 Octobre 2025"
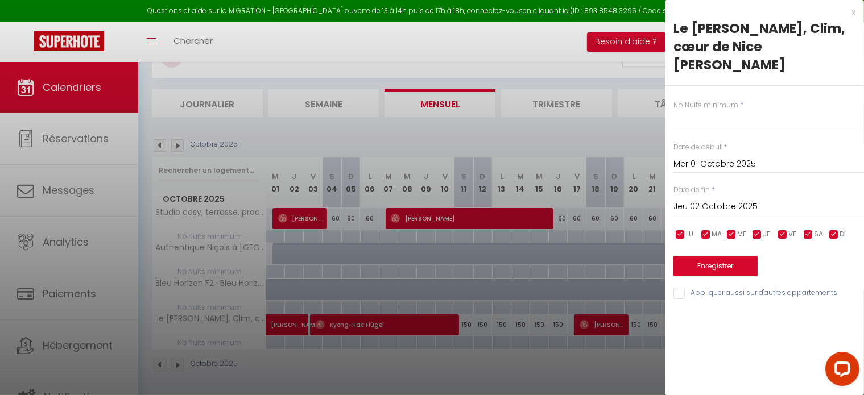
click at [689, 202] on input "Jeu 02 Octobre 2025" at bounding box center [768, 207] width 190 height 15
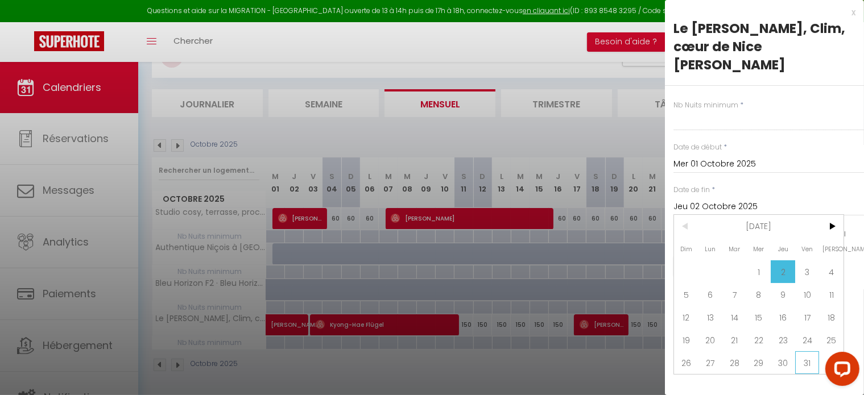
click at [814, 363] on span "31" at bounding box center [807, 362] width 24 height 23
type input "Ven 31 Octobre 2025"
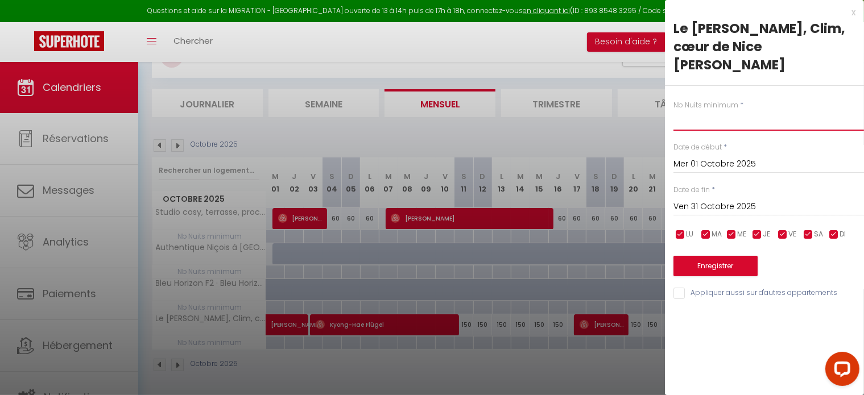
click at [719, 129] on input "text" at bounding box center [768, 120] width 190 height 20
type input "2"
click at [710, 258] on button "Enregistrer" at bounding box center [715, 266] width 84 height 20
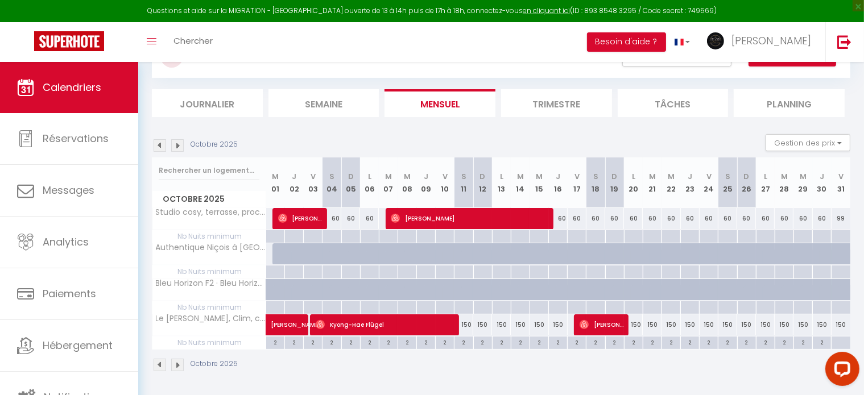
click at [835, 338] on div at bounding box center [840, 343] width 19 height 13
type input "Ven 31 Octobre 2025"
type input "[DATE]"
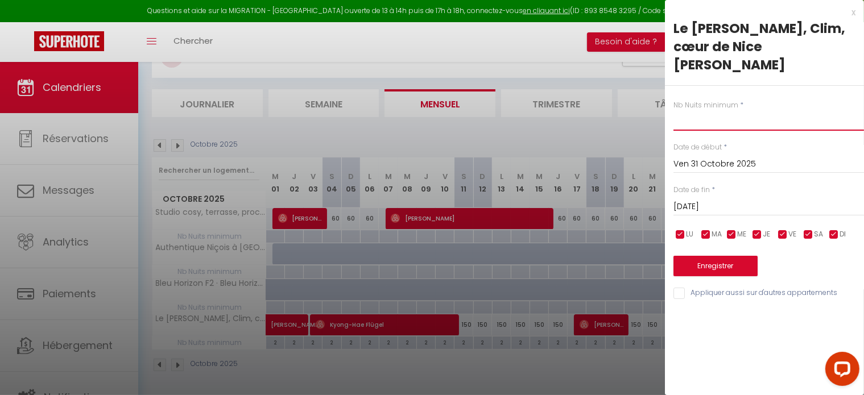
click at [709, 127] on input "text" at bounding box center [768, 120] width 190 height 20
type input "2"
click at [712, 267] on button "Enregistrer" at bounding box center [715, 266] width 84 height 20
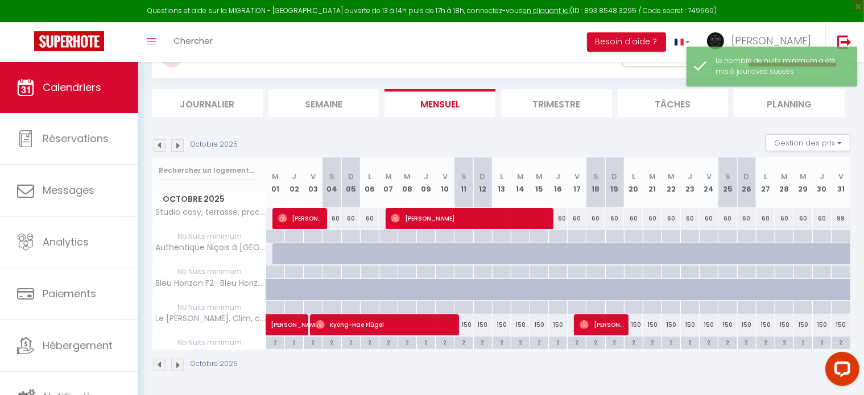
click at [177, 145] on img at bounding box center [177, 145] width 13 height 13
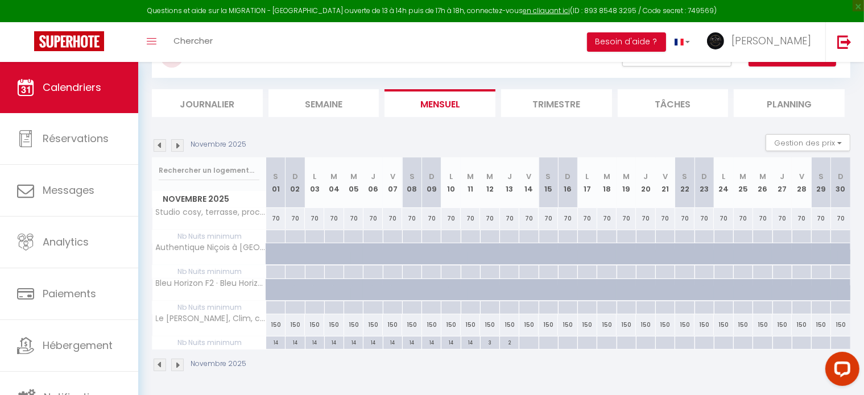
click at [177, 145] on img at bounding box center [177, 145] width 13 height 13
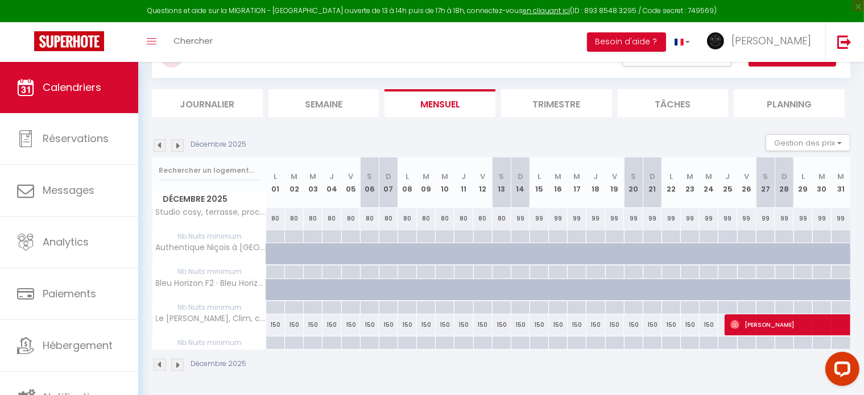
click at [157, 144] on img at bounding box center [160, 145] width 13 height 13
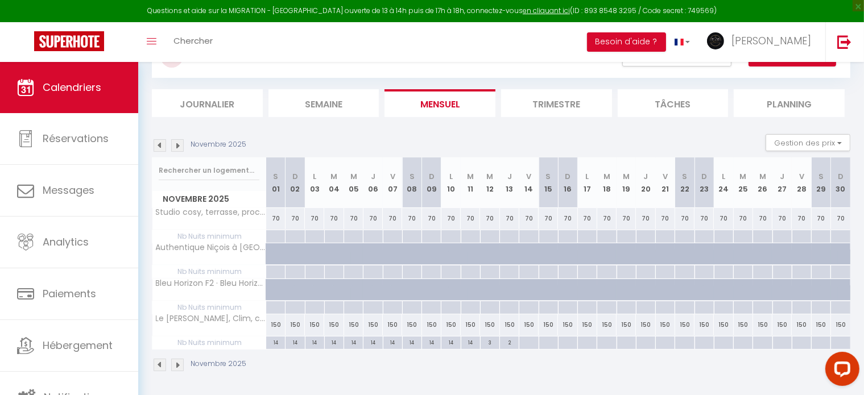
click at [531, 341] on div at bounding box center [528, 343] width 19 height 13
type input "Ven 14 Novembre 2025"
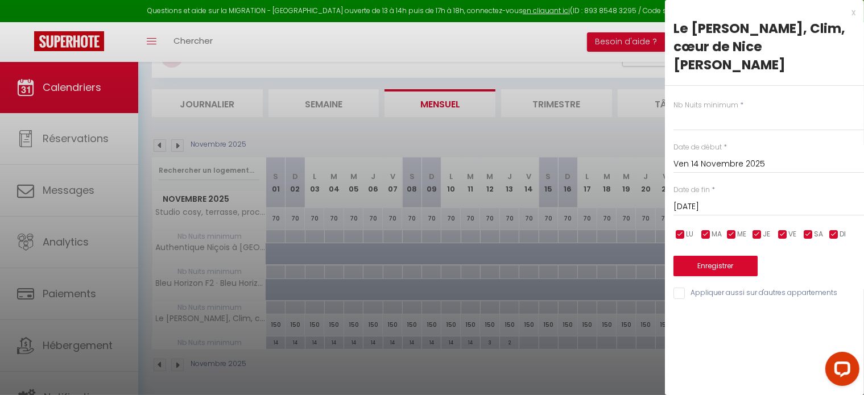
click at [712, 204] on input "[DATE]" at bounding box center [768, 207] width 190 height 15
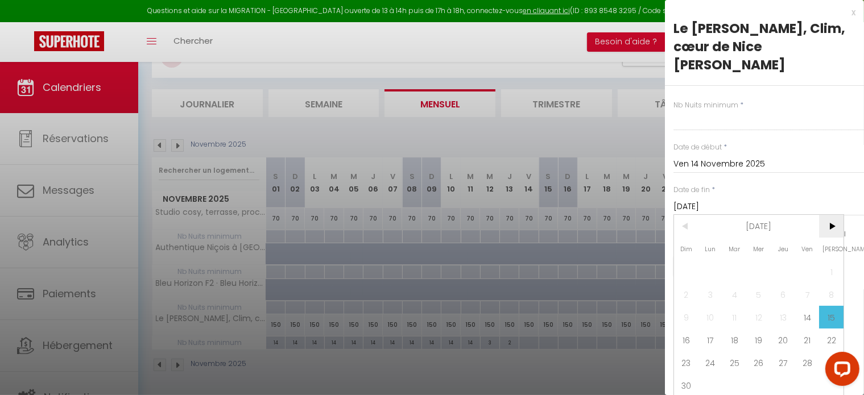
click at [835, 227] on span ">" at bounding box center [831, 226] width 24 height 23
click at [708, 267] on span "1" at bounding box center [710, 271] width 24 height 23
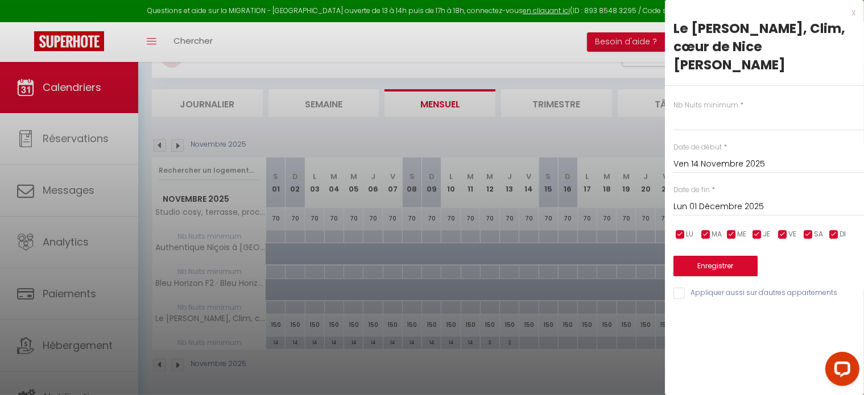
click at [755, 202] on input "Lun 01 Décembre 2025" at bounding box center [768, 207] width 190 height 15
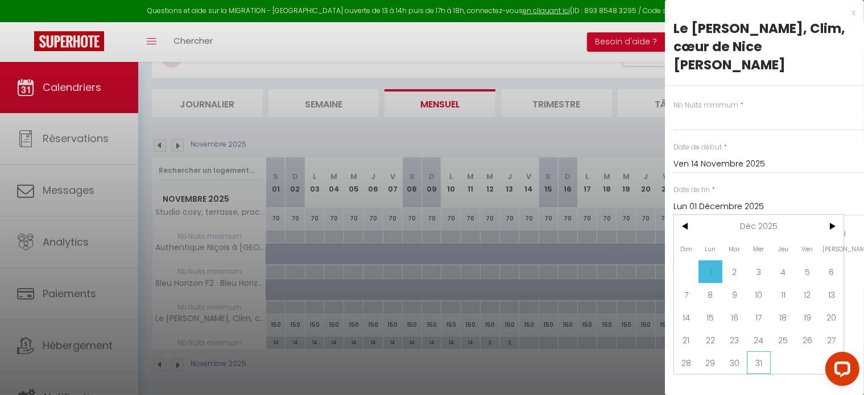
click at [764, 363] on span "31" at bounding box center [759, 362] width 24 height 23
type input "Mer 31 Décembre 2025"
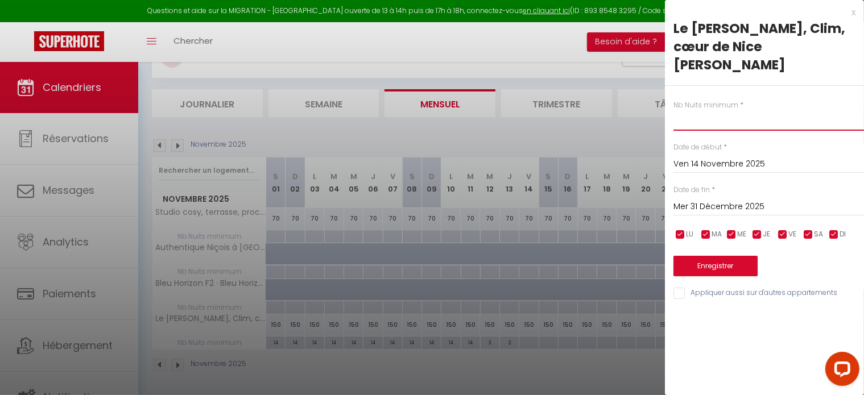
click at [728, 129] on input "text" at bounding box center [768, 120] width 190 height 20
type input "2"
click at [710, 263] on button "Enregistrer" at bounding box center [715, 266] width 84 height 20
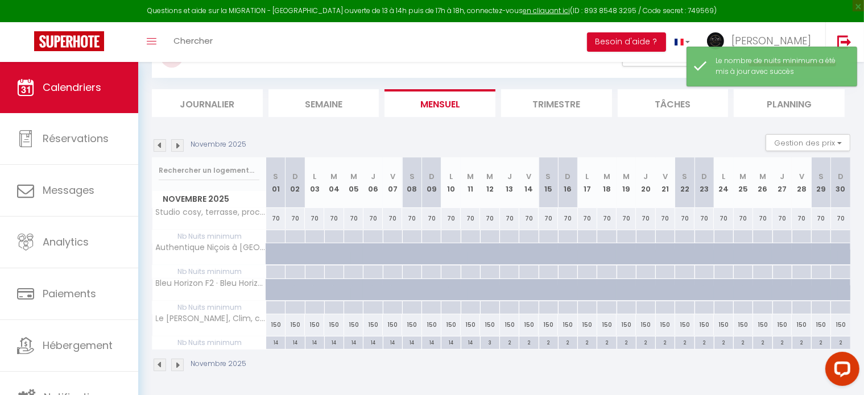
click at [176, 147] on img at bounding box center [177, 145] width 13 height 13
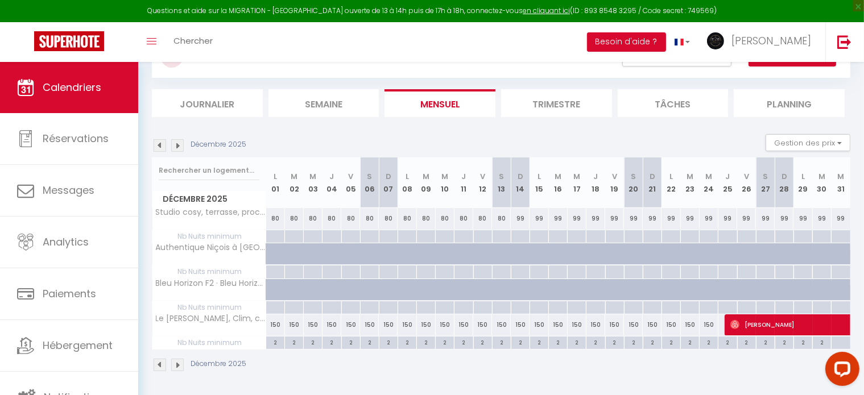
click at [838, 337] on div at bounding box center [840, 338] width 19 height 2
type input "Mer 31 Décembre 2025"
type input "Jeu 01 Janvier 2026"
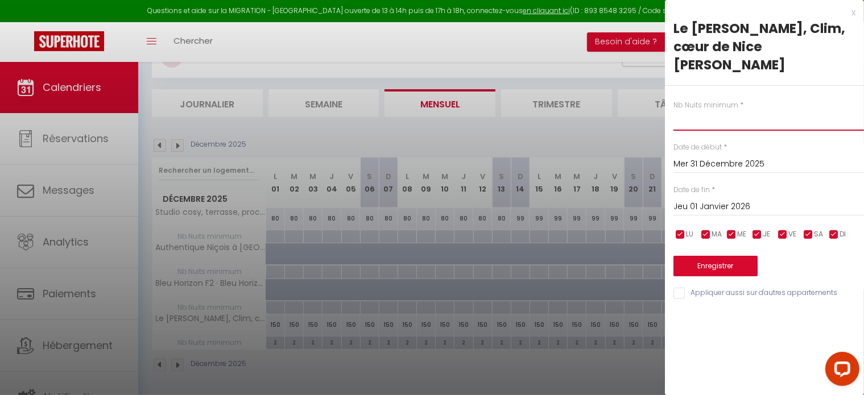
click at [707, 123] on input "text" at bounding box center [768, 120] width 190 height 20
type input "3"
click at [709, 266] on button "Enregistrer" at bounding box center [715, 266] width 84 height 20
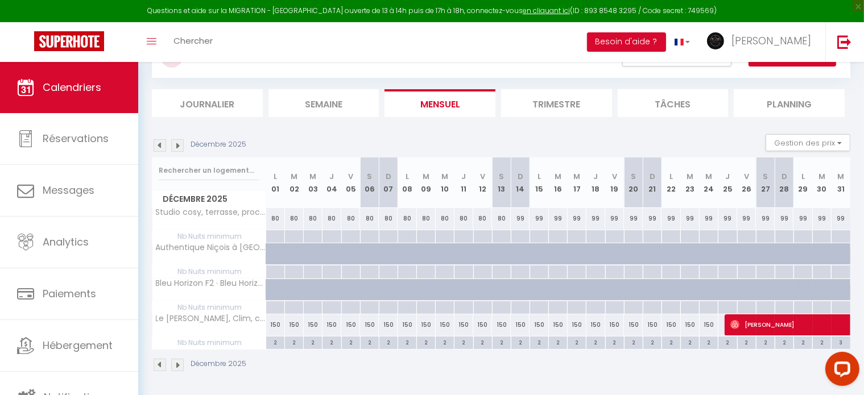
click at [827, 234] on div at bounding box center [821, 236] width 19 height 13
type input "[DATE]"
type input "Mer 31 Décembre 2025"
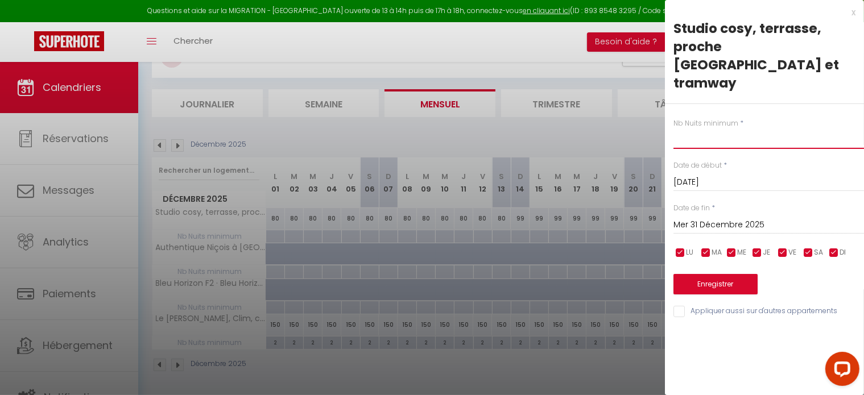
click at [716, 129] on input "text" at bounding box center [768, 139] width 190 height 20
type input "3"
click at [724, 274] on button "Enregistrer" at bounding box center [715, 284] width 84 height 20
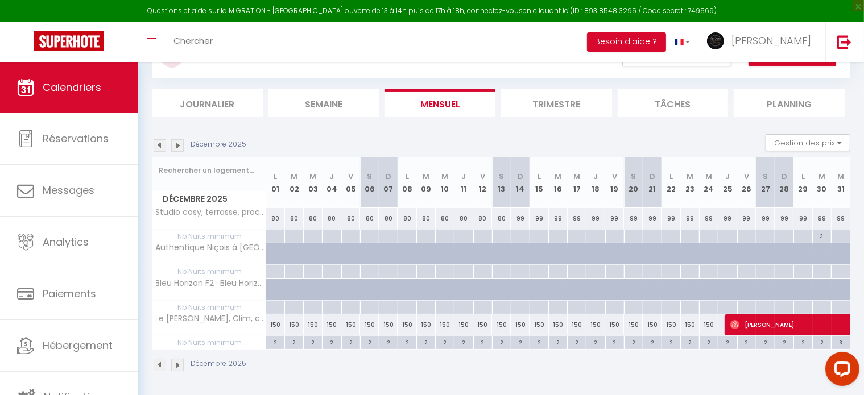
click at [161, 140] on img at bounding box center [160, 145] width 13 height 13
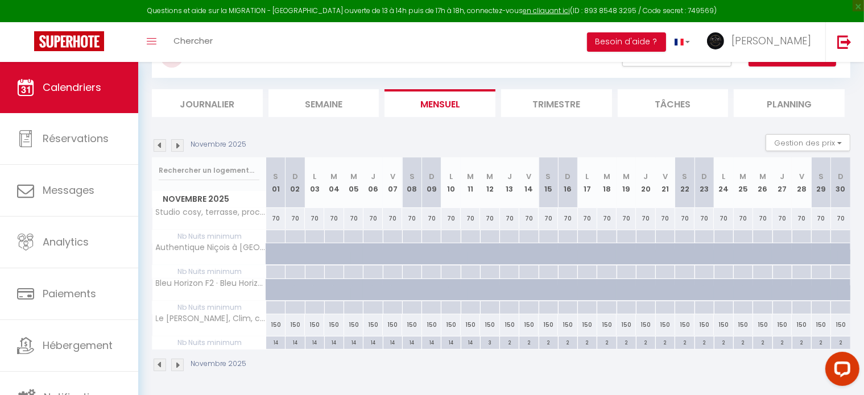
click at [155, 140] on img at bounding box center [160, 145] width 13 height 13
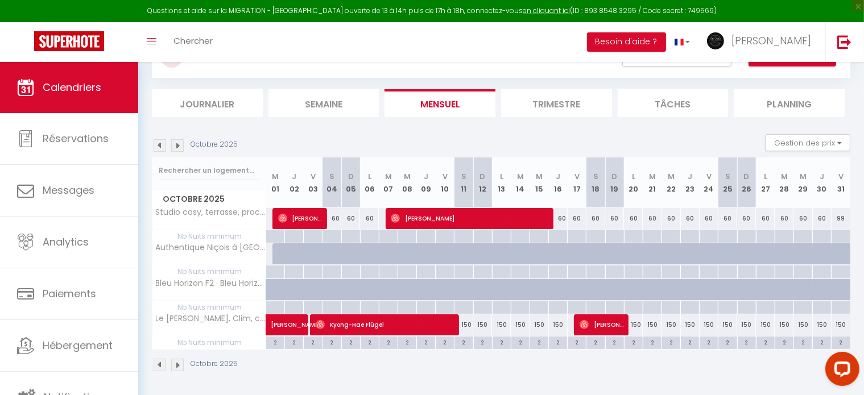
click at [174, 145] on img at bounding box center [177, 145] width 13 height 13
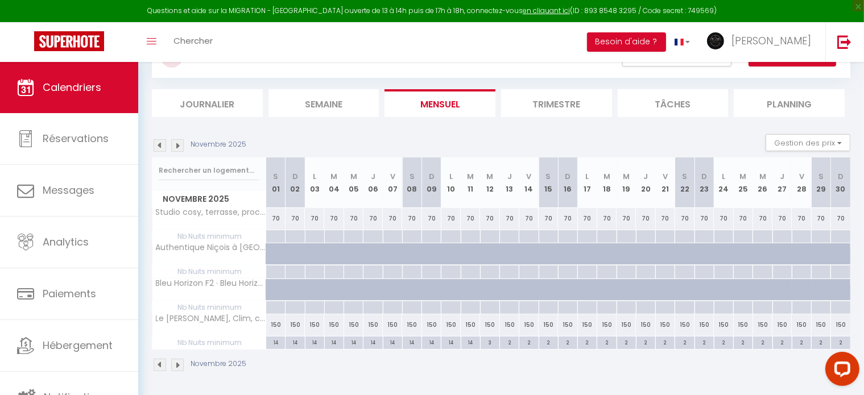
click at [273, 235] on div at bounding box center [275, 236] width 19 height 13
type input "[DATE]"
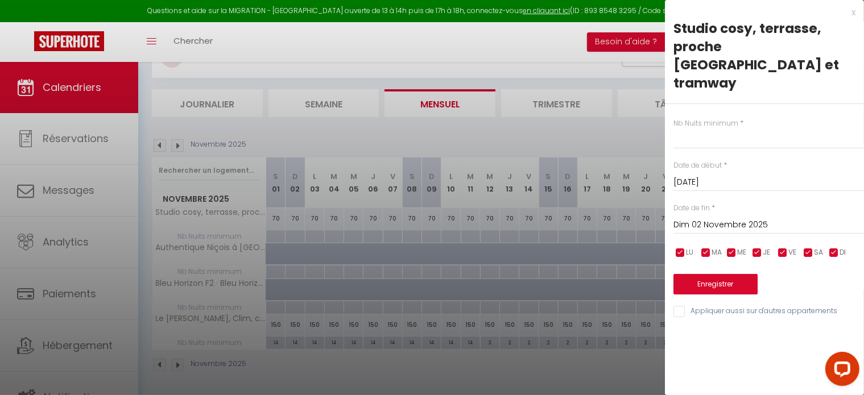
click at [765, 218] on input "Dim 02 Novembre 2025" at bounding box center [768, 225] width 190 height 15
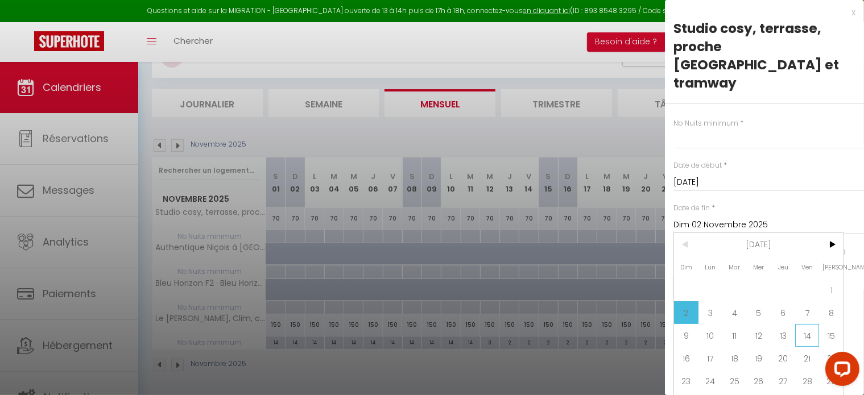
click at [811, 324] on span "14" at bounding box center [807, 335] width 24 height 23
type input "Ven 14 Novembre 2025"
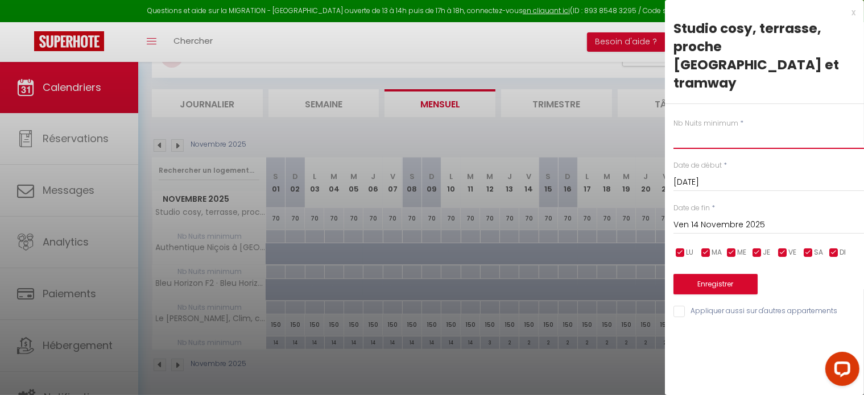
click at [726, 129] on input "text" at bounding box center [768, 139] width 190 height 20
type input "14"
click at [717, 274] on button "Enregistrer" at bounding box center [715, 284] width 84 height 20
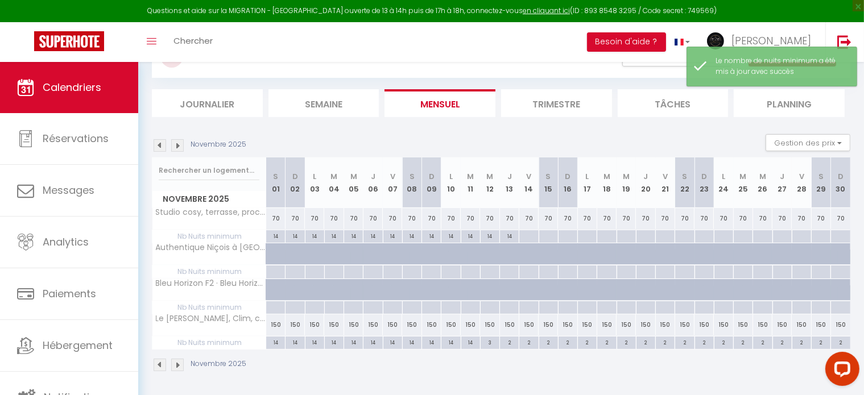
click at [491, 234] on div "14" at bounding box center [489, 235] width 19 height 11
type input "14"
type input "[DATE]"
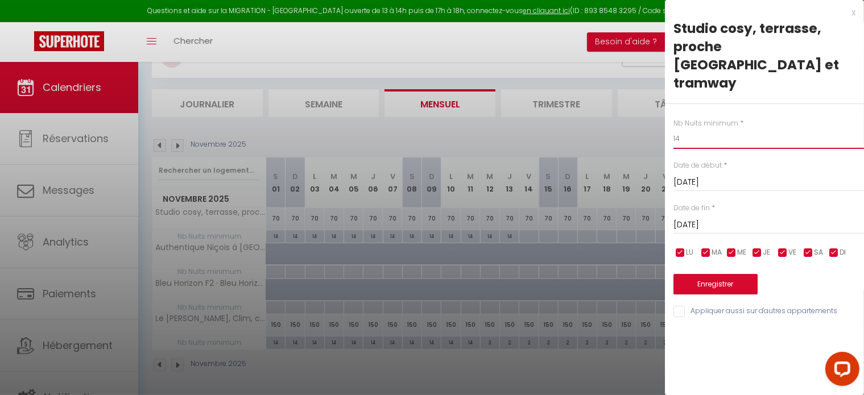
click at [689, 129] on input "14" at bounding box center [768, 139] width 190 height 20
type input "1"
type input "3"
click at [712, 274] on button "Enregistrer" at bounding box center [715, 284] width 84 height 20
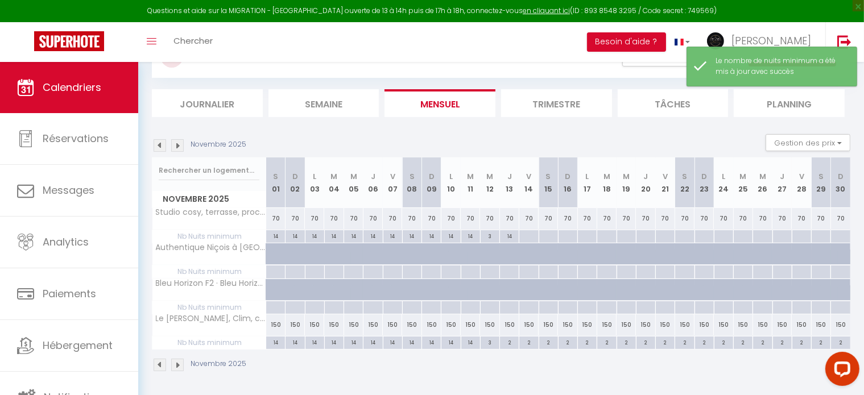
click at [509, 234] on div "14" at bounding box center [509, 235] width 19 height 11
type input "14"
type input "[DATE]"
type input "Ven 14 Novembre 2025"
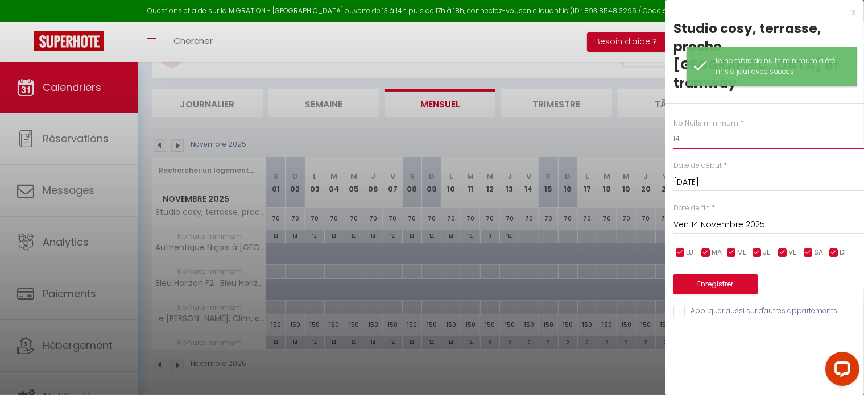
click at [693, 129] on input "14" at bounding box center [768, 139] width 190 height 20
type input "1"
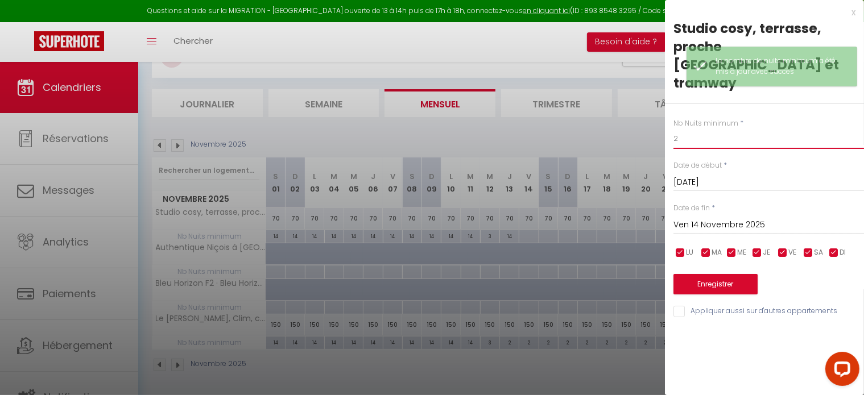
type input "2"
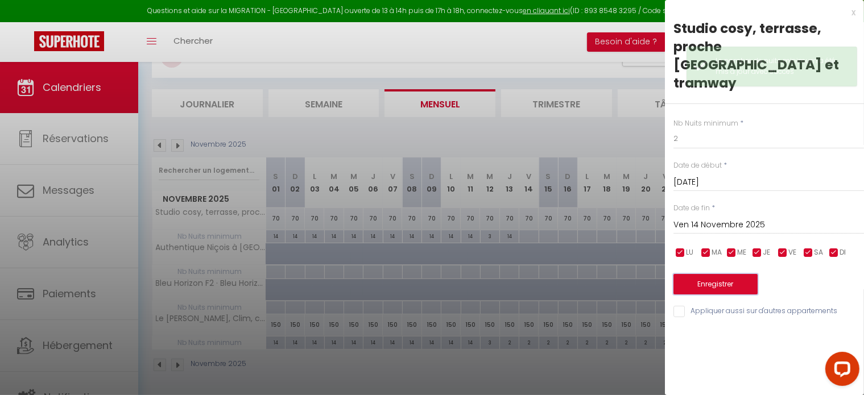
click at [712, 274] on button "Enregistrer" at bounding box center [715, 284] width 84 height 20
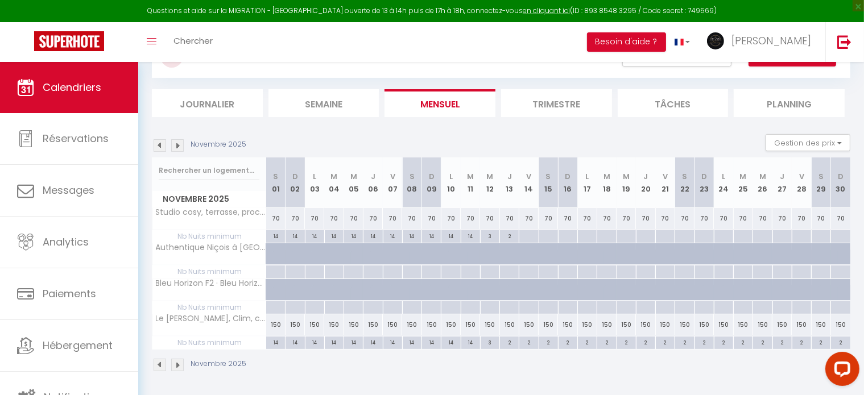
click at [471, 233] on div "14" at bounding box center [470, 235] width 19 height 11
type input "14"
type input "[DATE]"
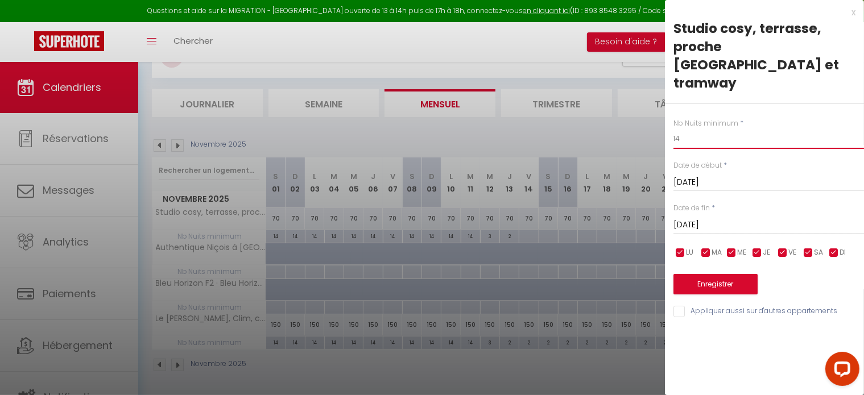
click at [694, 129] on input "14" at bounding box center [768, 139] width 190 height 20
type input "1"
type input "3"
click at [710, 274] on button "Enregistrer" at bounding box center [715, 284] width 84 height 20
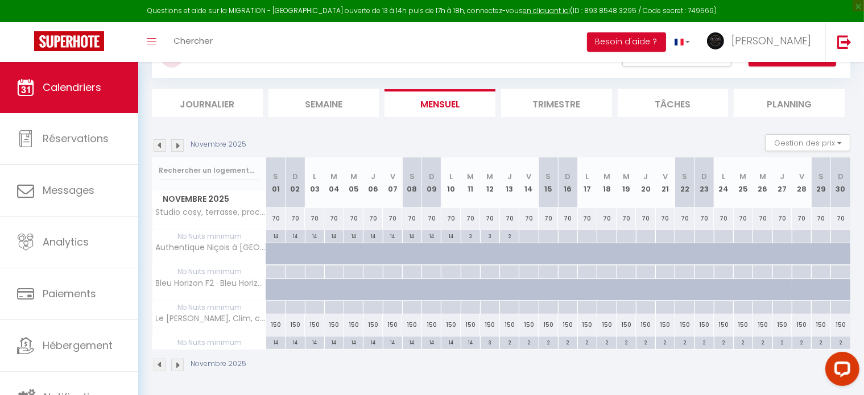
click at [463, 342] on div "14" at bounding box center [470, 342] width 19 height 11
type input "14"
type input "[DATE]"
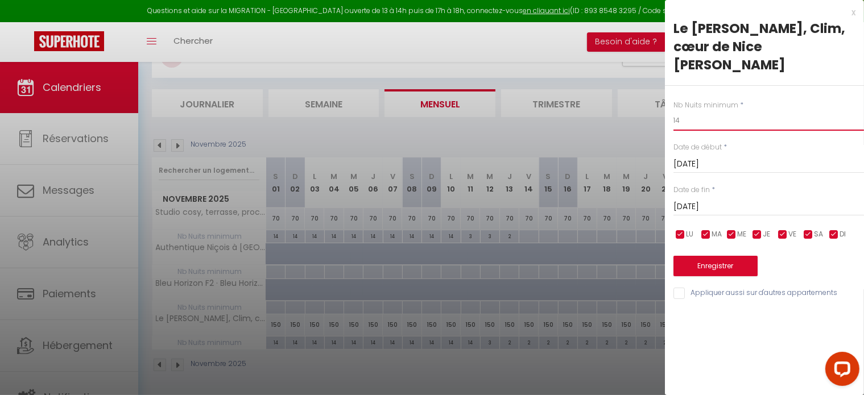
click at [687, 124] on input "14" at bounding box center [768, 120] width 190 height 20
type input "1"
type input "3"
click at [708, 267] on button "Enregistrer" at bounding box center [715, 266] width 84 height 20
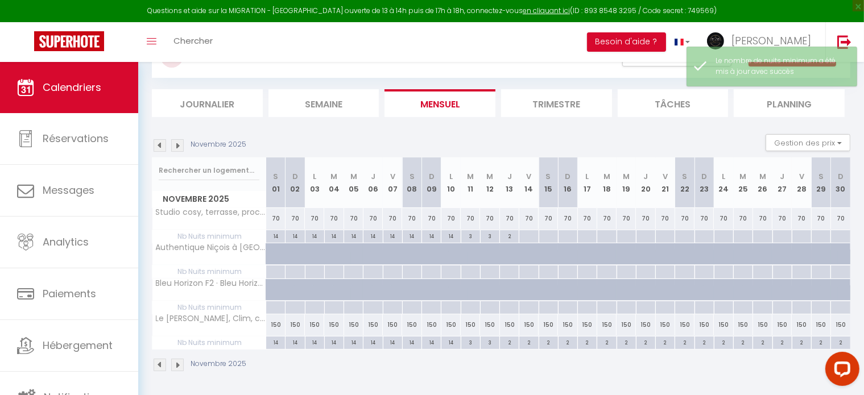
drag, startPoint x: 267, startPoint y: 236, endPoint x: 520, endPoint y: 237, distance: 253.6
click at [520, 237] on tr "Nb Nuits minimum 14 14 14 14 14 14 14 14 14 14 3 3" at bounding box center [501, 236] width 698 height 13
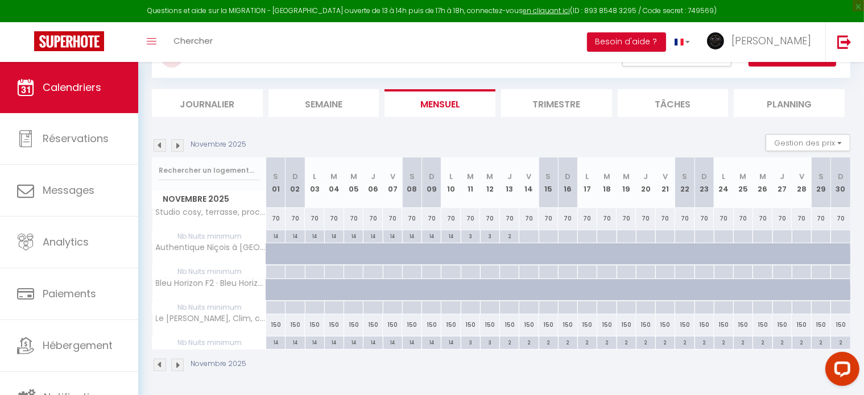
click at [534, 269] on div at bounding box center [528, 272] width 19 height 13
type input "Ven 14 Novembre 2025"
type input "[DATE]"
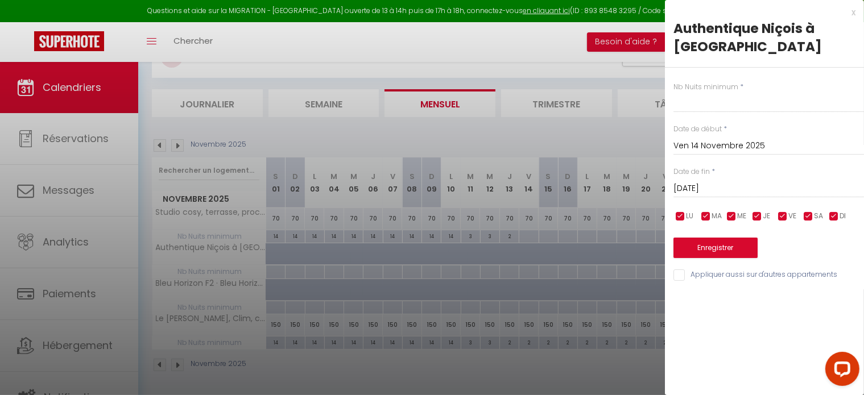
click at [519, 43] on div at bounding box center [432, 197] width 864 height 395
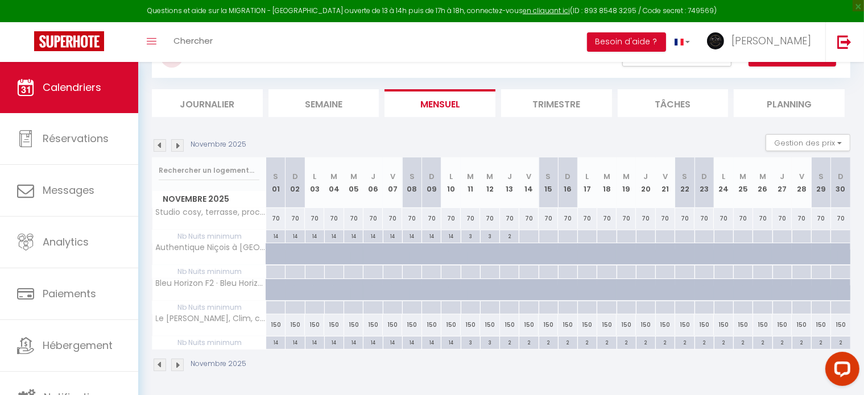
click at [272, 270] on div at bounding box center [275, 272] width 19 height 13
type input "[DATE]"
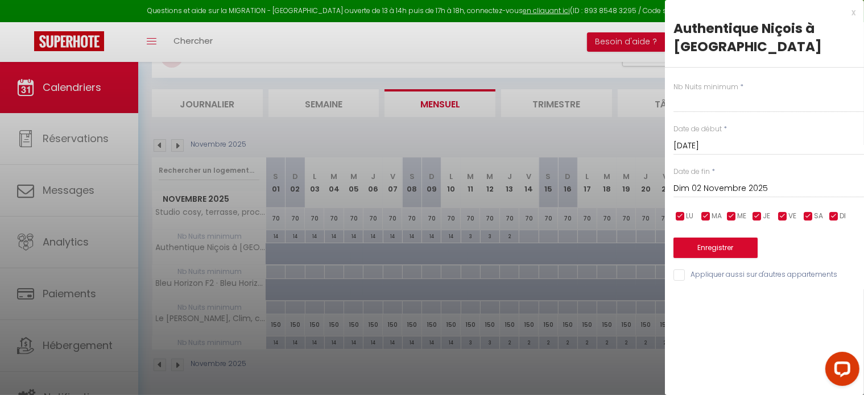
click at [771, 188] on input "Dim 02 Novembre 2025" at bounding box center [768, 188] width 190 height 15
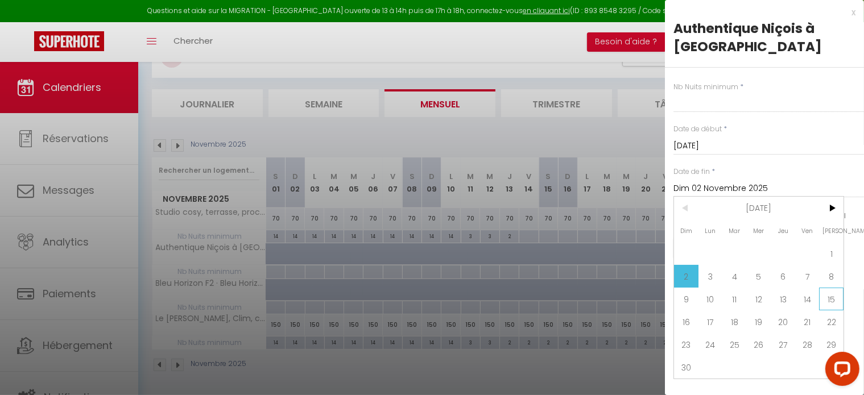
click at [829, 299] on span "15" at bounding box center [831, 299] width 24 height 23
type input "[DATE]"
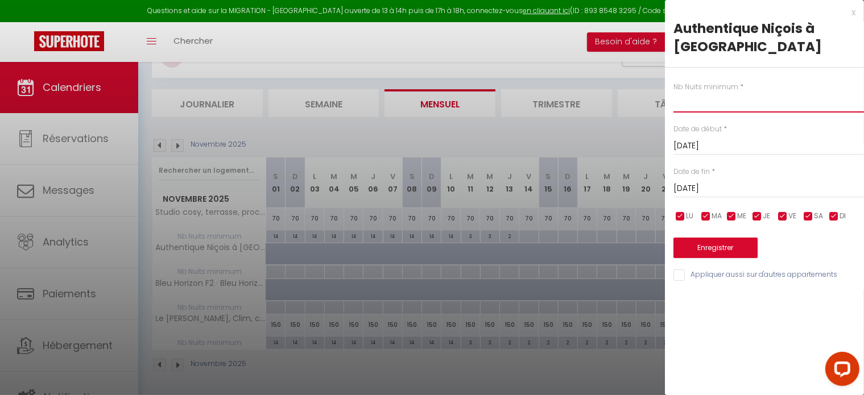
click at [721, 106] on input "text" at bounding box center [768, 102] width 190 height 20
type input "15"
click at [713, 246] on button "Enregistrer" at bounding box center [715, 248] width 84 height 20
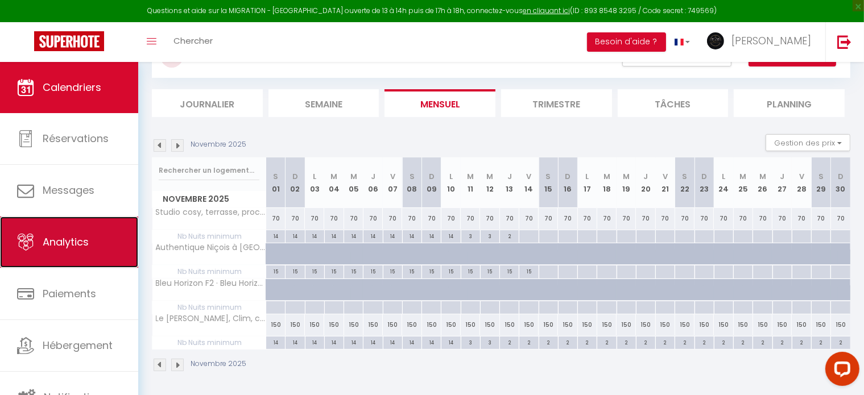
click at [49, 229] on link "Analytics" at bounding box center [69, 242] width 138 height 51
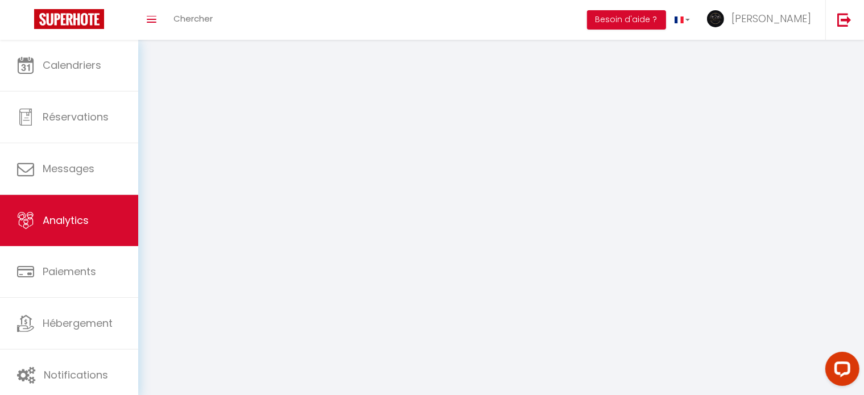
select select "2025"
select select "8"
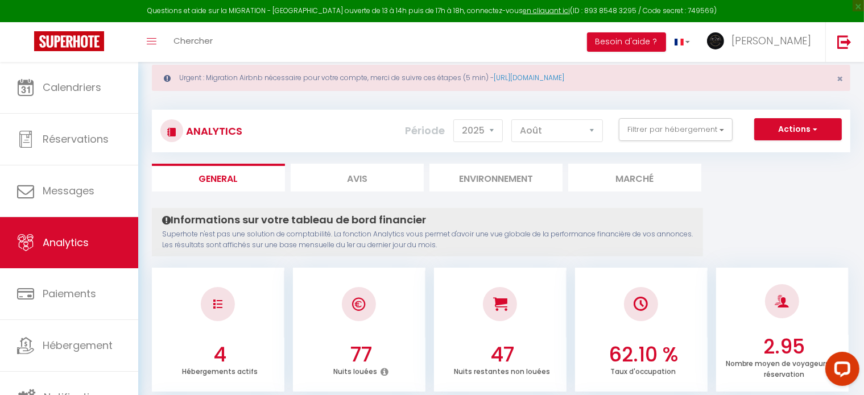
scroll to position [25, 0]
click at [698, 136] on button "Filtrer par hébergement" at bounding box center [676, 129] width 114 height 23
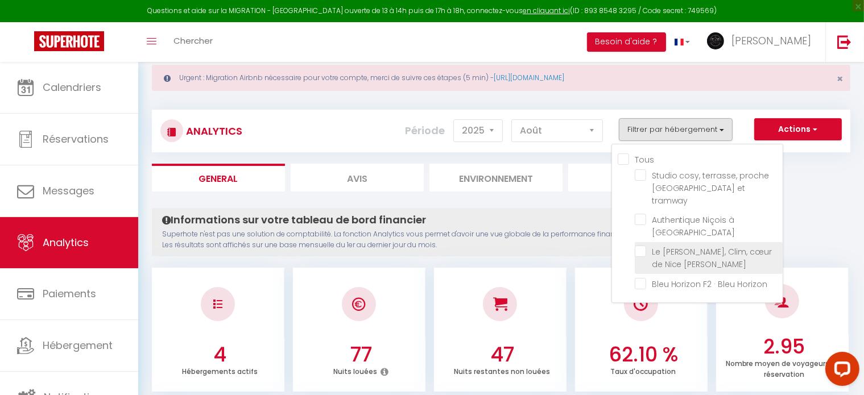
click at [660, 246] on médecin "checkbox" at bounding box center [709, 251] width 148 height 11
checkbox médecin "true"
checkbox tramway "false"
checkbox Masséna "false"
checkbox Horizon "false"
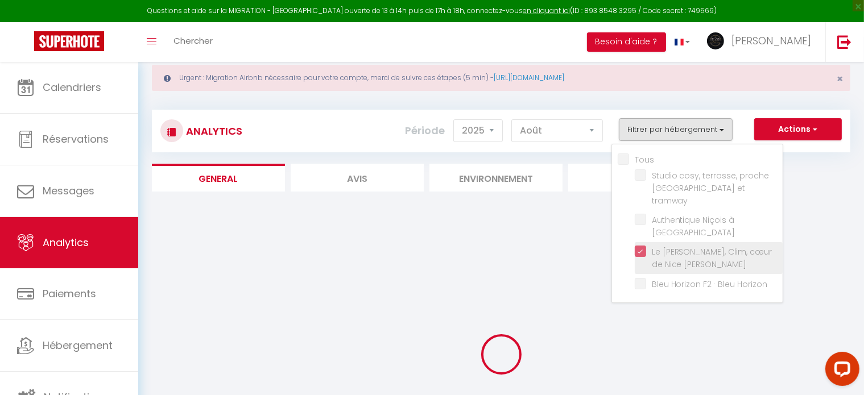
checkbox tramway "false"
checkbox Masséna "false"
checkbox Horizon "false"
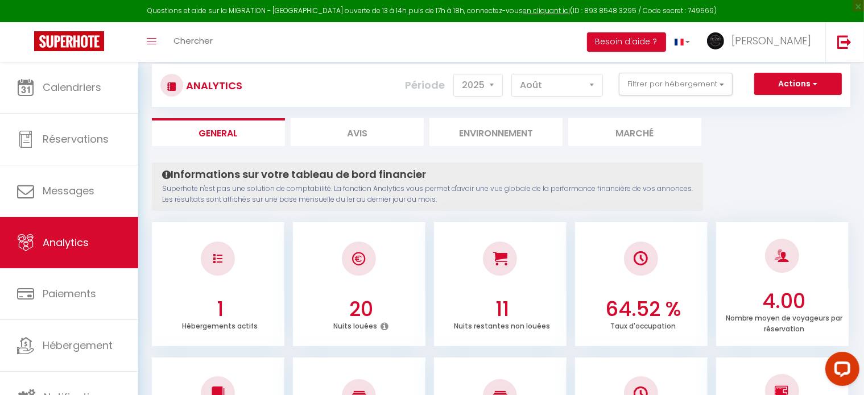
scroll to position [0, 0]
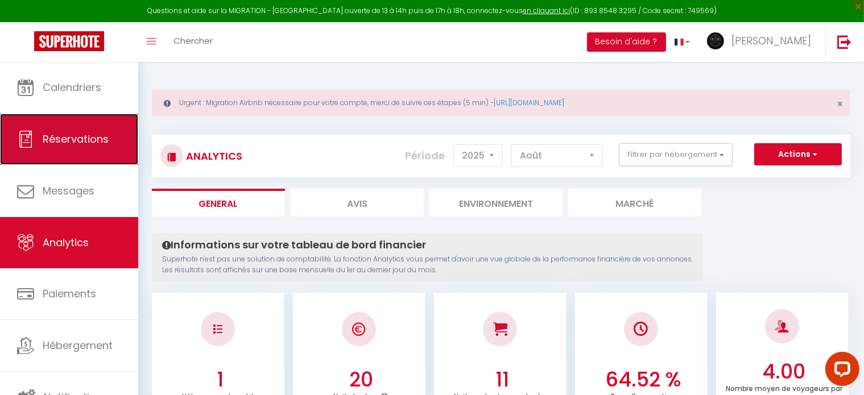
click at [73, 144] on span "Réservations" at bounding box center [76, 139] width 66 height 14
select select "not_cancelled"
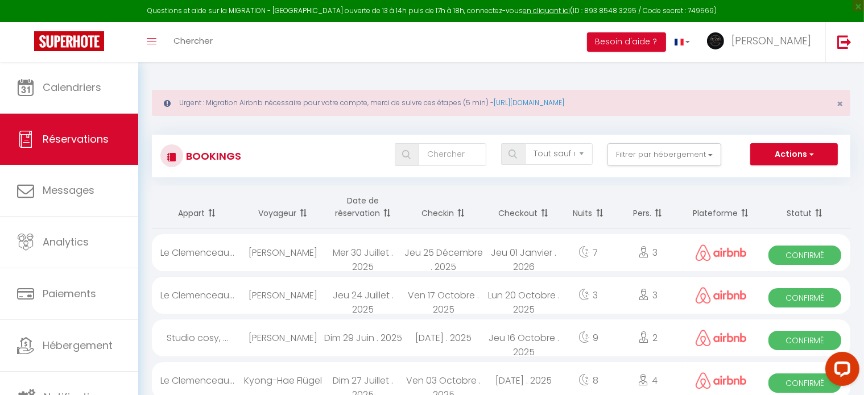
click at [164, 212] on th "Appart" at bounding box center [197, 207] width 91 height 43
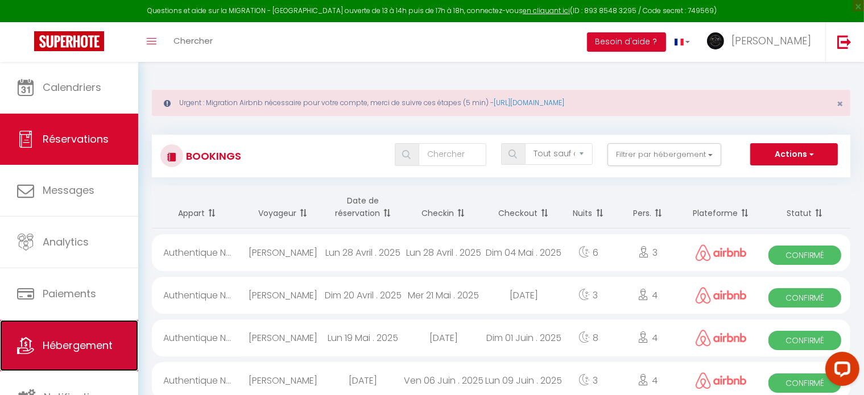
click at [72, 346] on span "Hébergement" at bounding box center [78, 345] width 70 height 14
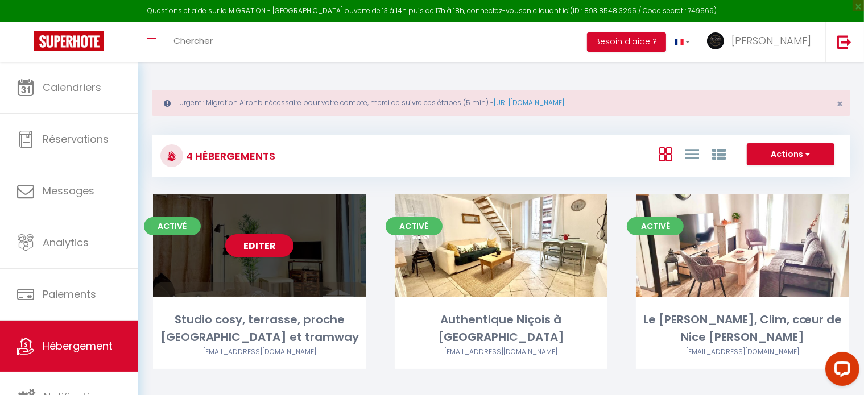
click at [287, 272] on div "Editer" at bounding box center [259, 245] width 213 height 102
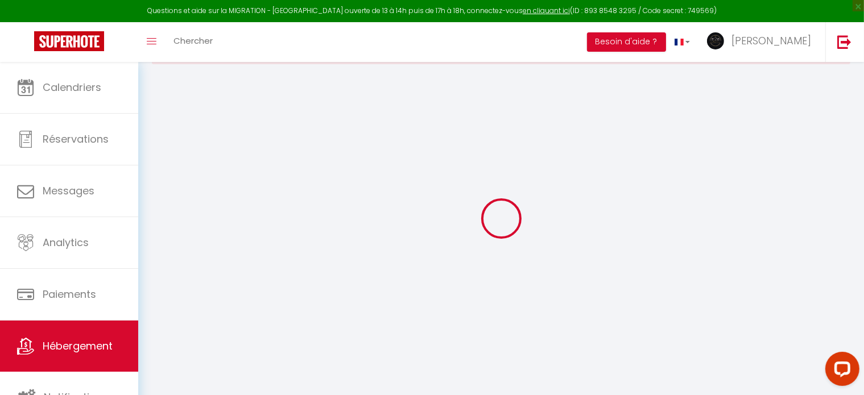
scroll to position [61, 0]
select select
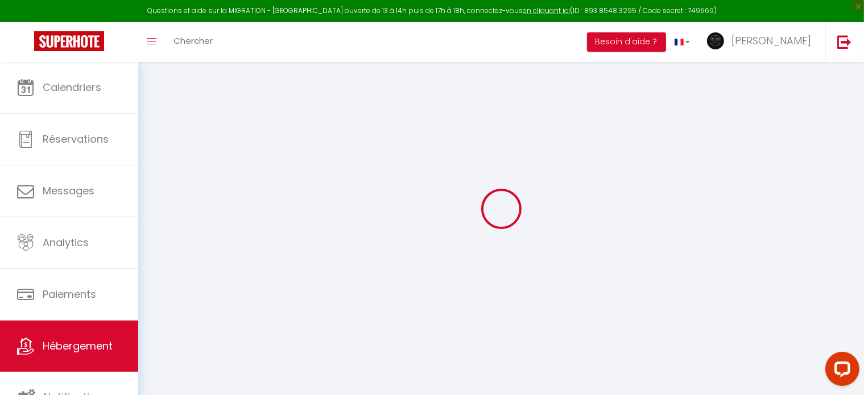
select select
checkbox input "false"
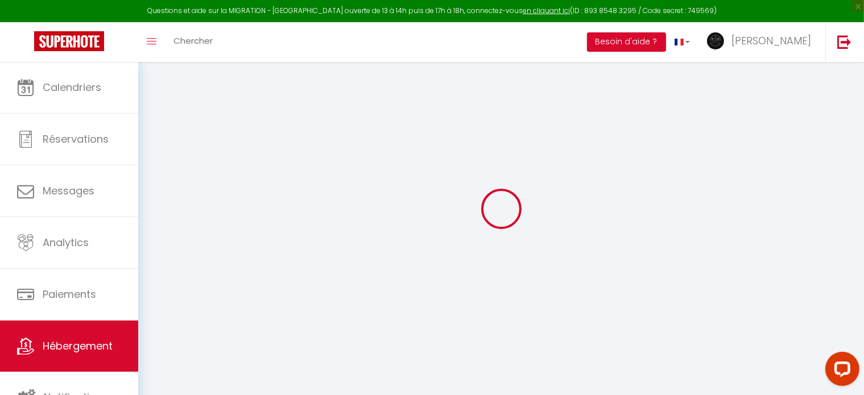
checkbox input "false"
select select
type input "Studio cosy, terrasse, proche [GEOGRAPHIC_DATA] et tramway"
type input "[PERSON_NAME]"
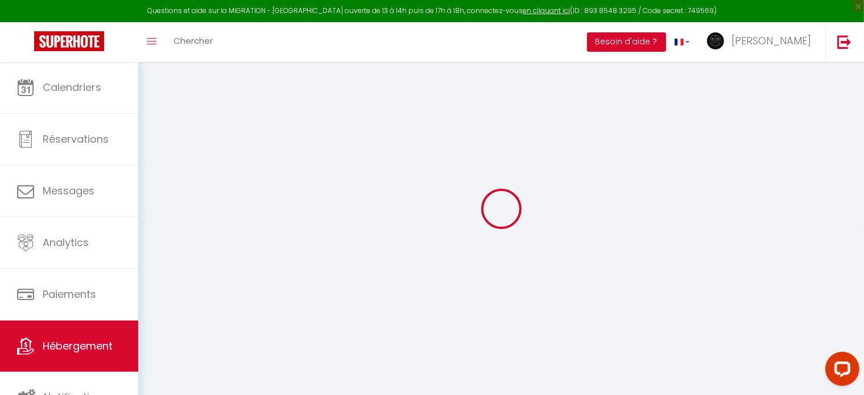
type input "Camou"
type input "[STREET_ADDRESS]"
type input "06000"
type input "Nice"
select select "2"
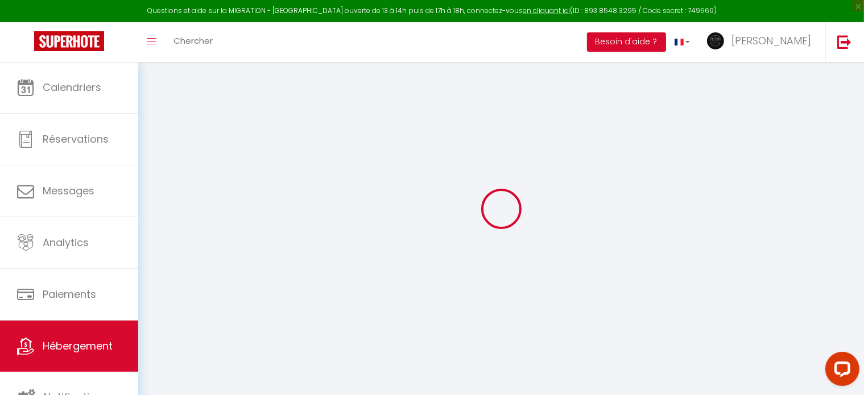
select select "0"
type input "95"
type input "49"
type input "6.7"
type input "0"
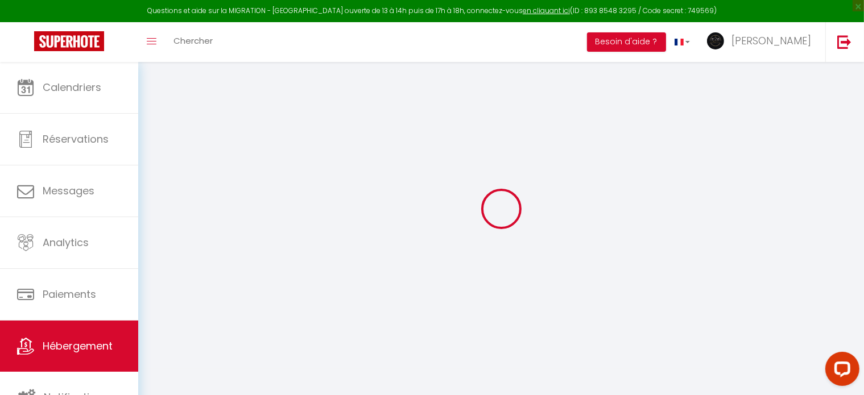
type input "350"
select select
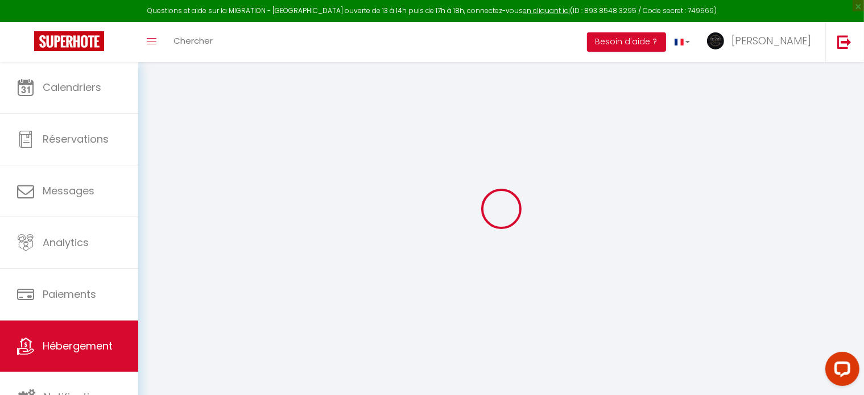
select select
type input "7 Impasse Saint Laurent Villa [PERSON_NAME]"
type input "06000"
type input "Nice"
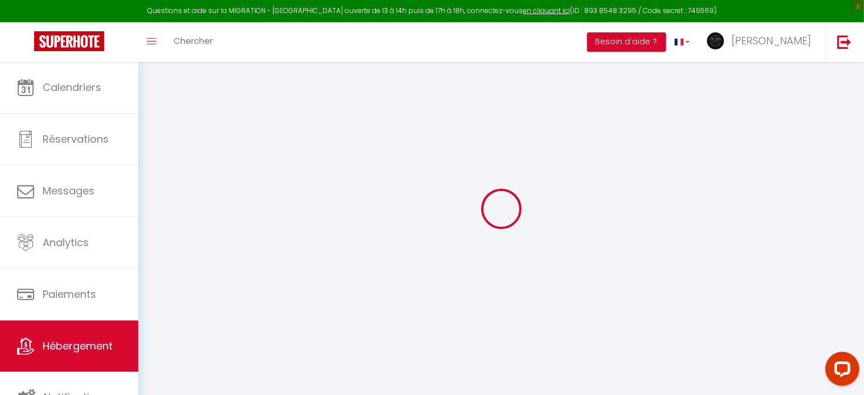
type input "[EMAIL_ADDRESS][DOMAIN_NAME]"
select select
checkbox input "false"
checkbox input "true"
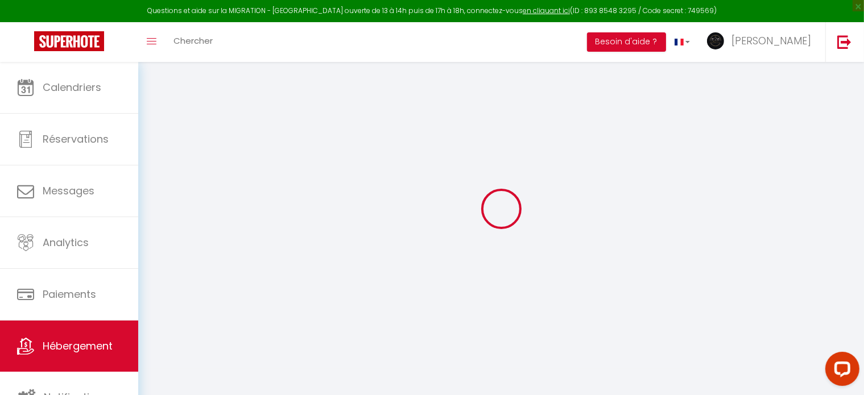
checkbox input "false"
radio input "true"
type input "40"
type input "0"
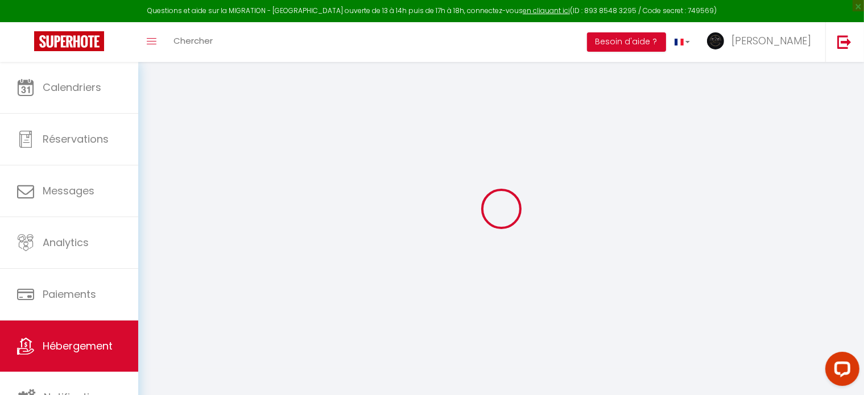
type input "0"
select select
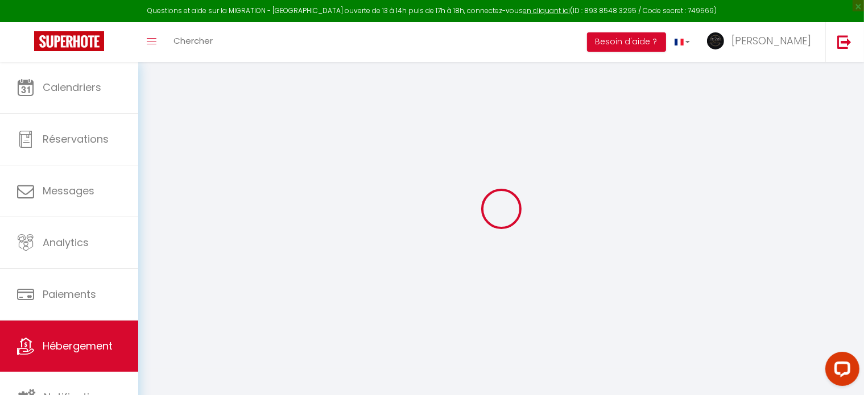
select select
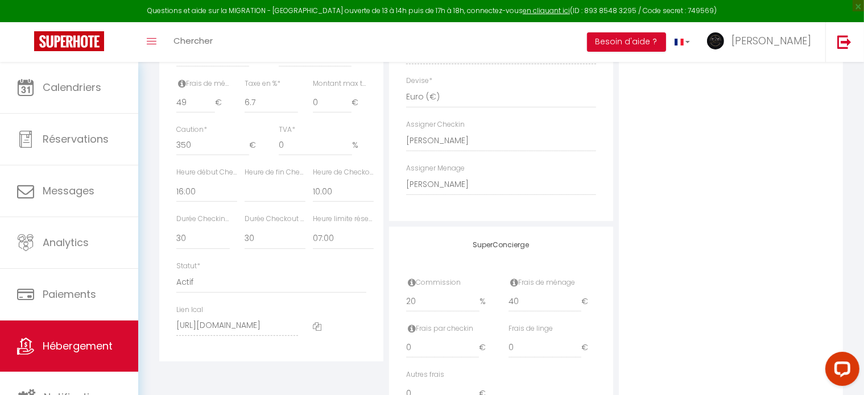
scroll to position [589, 0]
click at [528, 315] on input "40" at bounding box center [544, 305] width 73 height 20
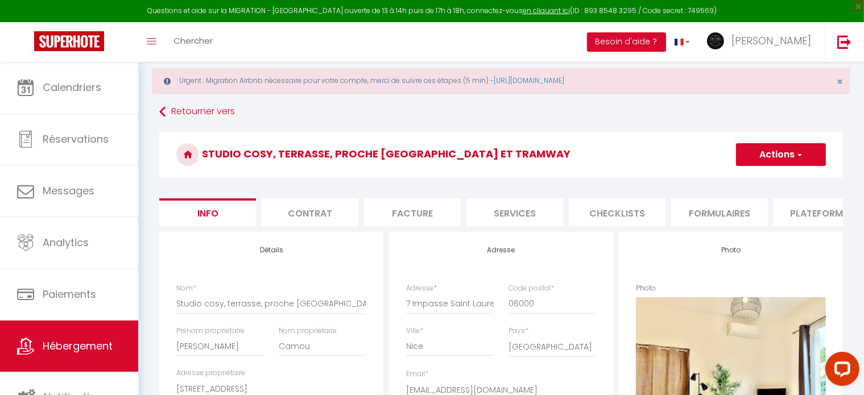
scroll to position [0, 0]
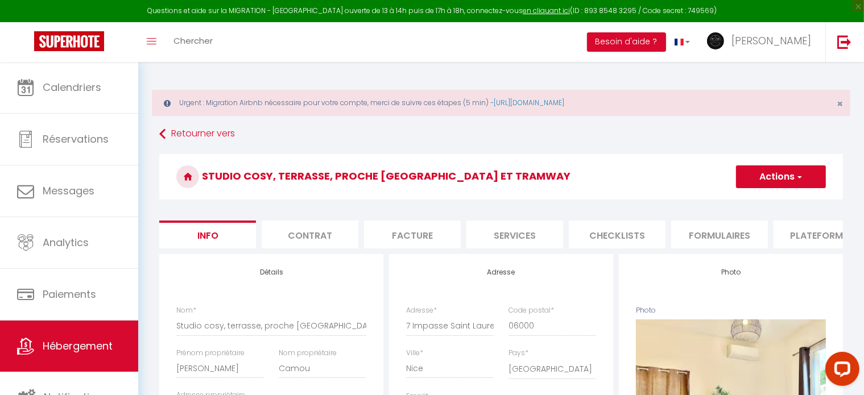
click at [785, 171] on button "Actions" at bounding box center [781, 176] width 90 height 23
click at [748, 200] on input "Enregistrer" at bounding box center [736, 201] width 42 height 11
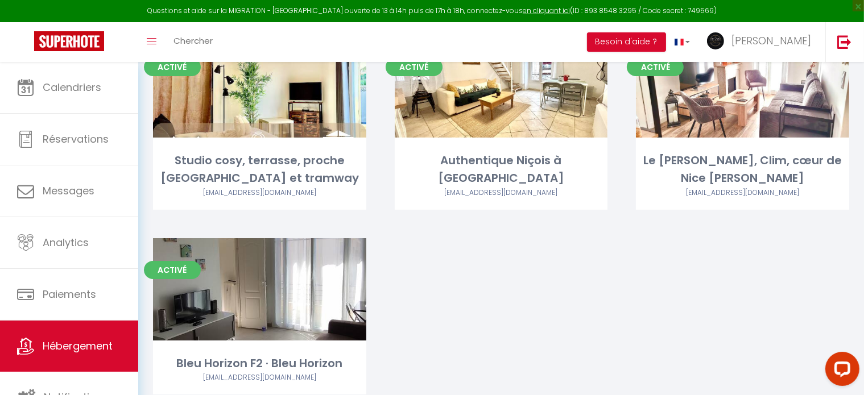
scroll to position [200, 0]
